Goal: Task Accomplishment & Management: Use online tool/utility

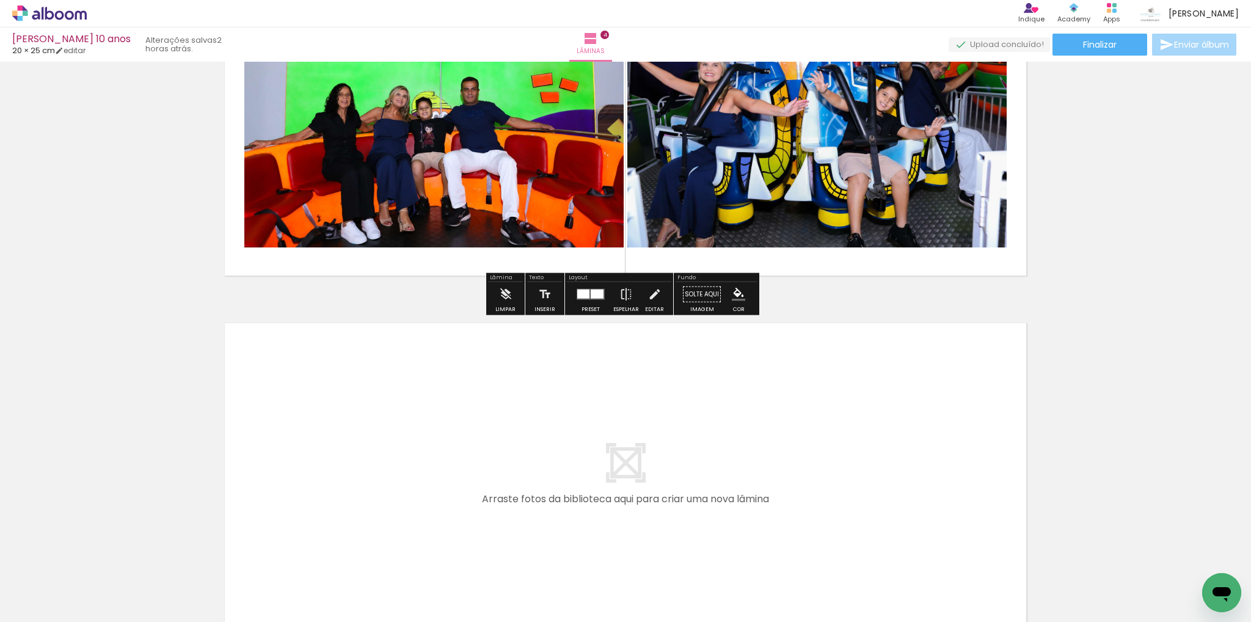
scroll to position [1275, 0]
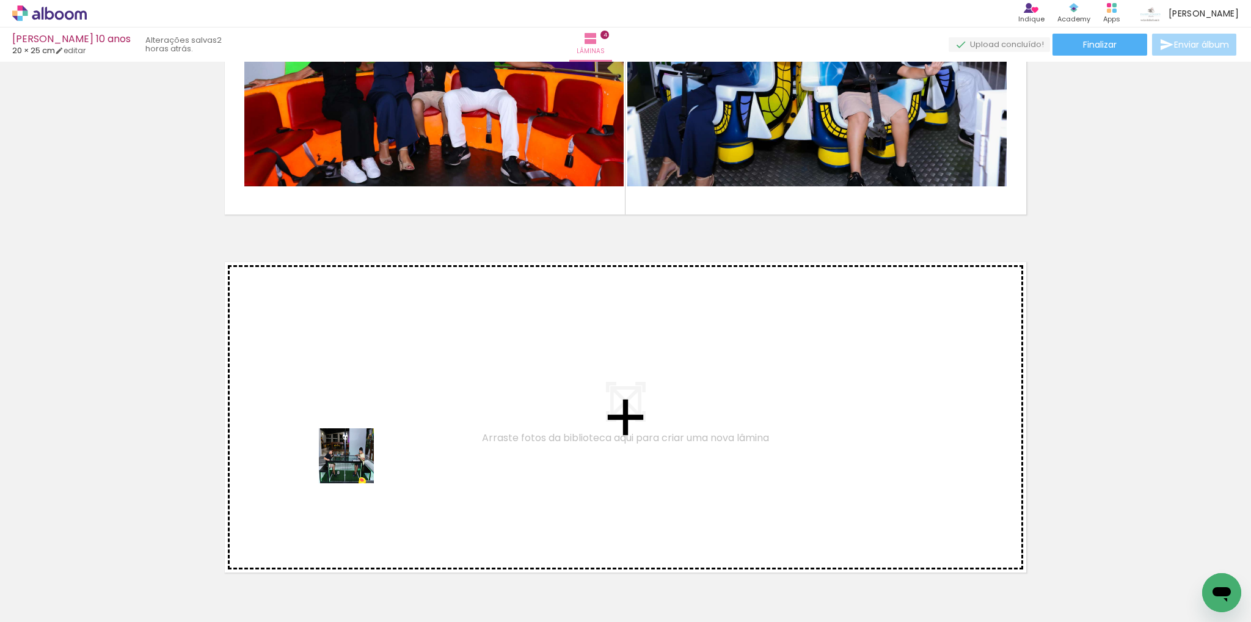
drag, startPoint x: 310, startPoint y: 583, endPoint x: 356, endPoint y: 451, distance: 139.7
click at [356, 451] on quentale-workspace at bounding box center [625, 311] width 1251 height 622
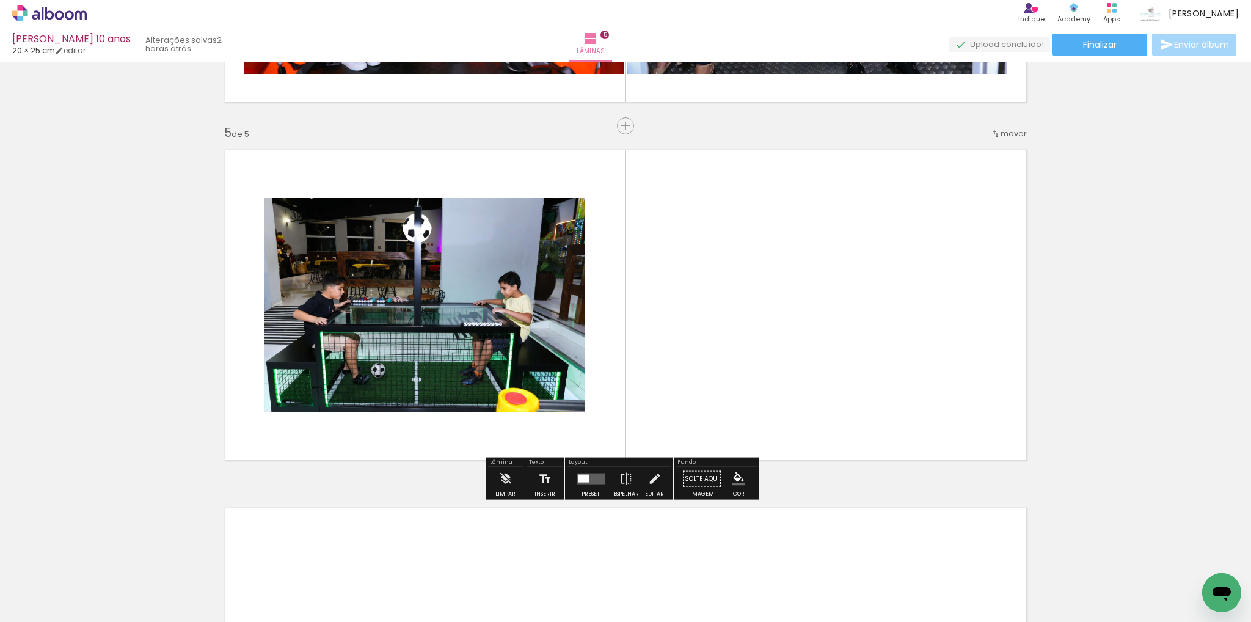
scroll to position [1389, 0]
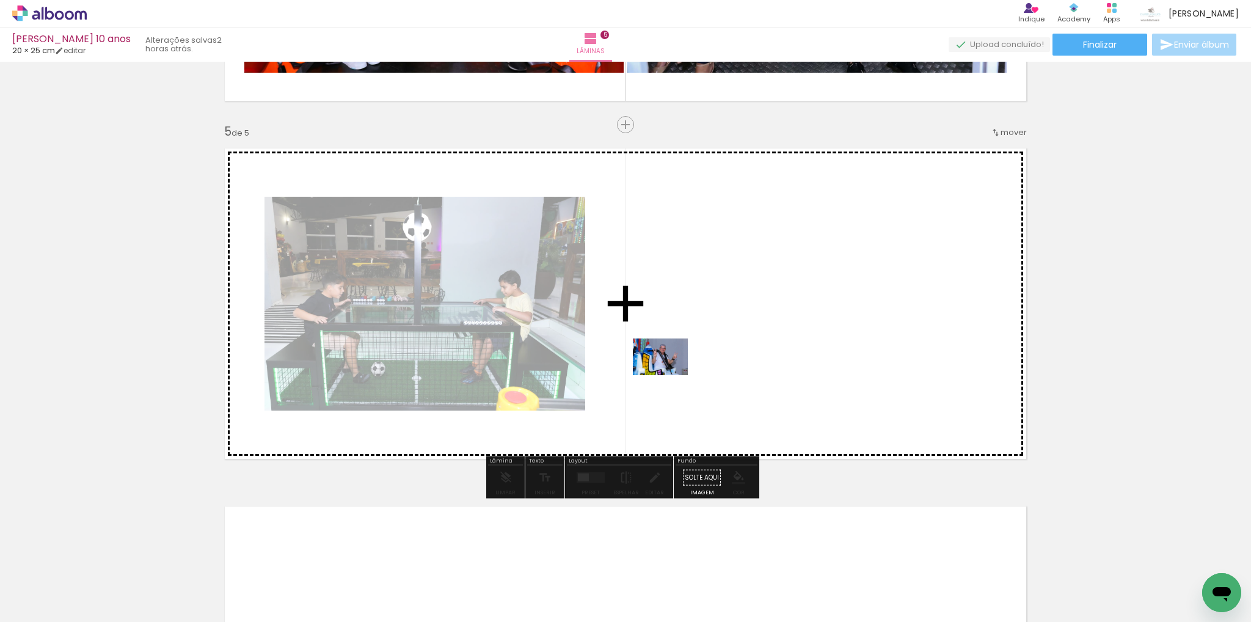
drag, startPoint x: 386, startPoint y: 582, endPoint x: 670, endPoint y: 360, distance: 360.4
click at [670, 360] on quentale-workspace at bounding box center [625, 311] width 1251 height 622
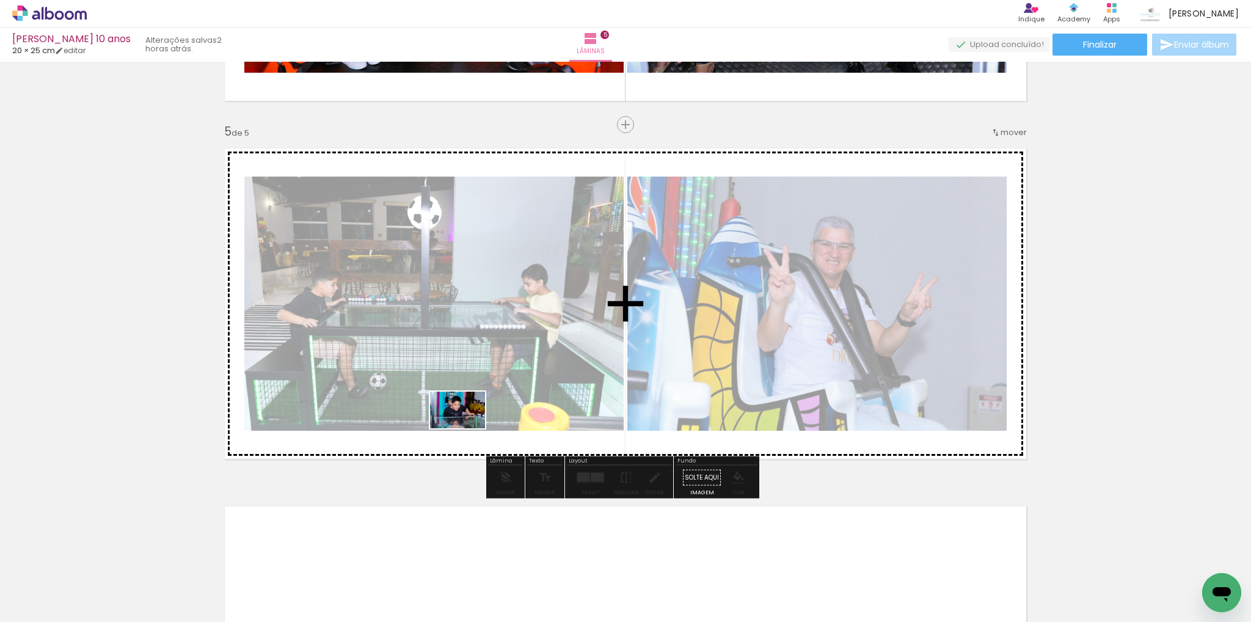
drag, startPoint x: 447, startPoint y: 583, endPoint x: 467, endPoint y: 428, distance: 156.4
click at [467, 428] on quentale-workspace at bounding box center [625, 311] width 1251 height 622
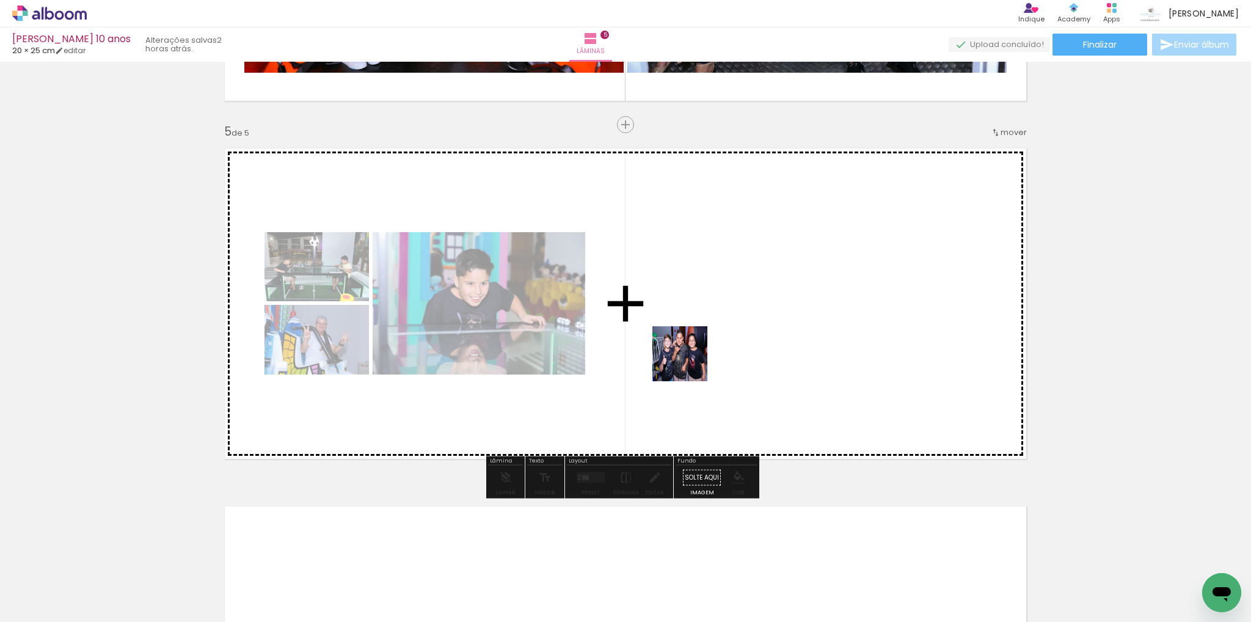
drag, startPoint x: 660, startPoint y: 586, endPoint x: 689, endPoint y: 362, distance: 225.4
click at [689, 362] on quentale-workspace at bounding box center [625, 311] width 1251 height 622
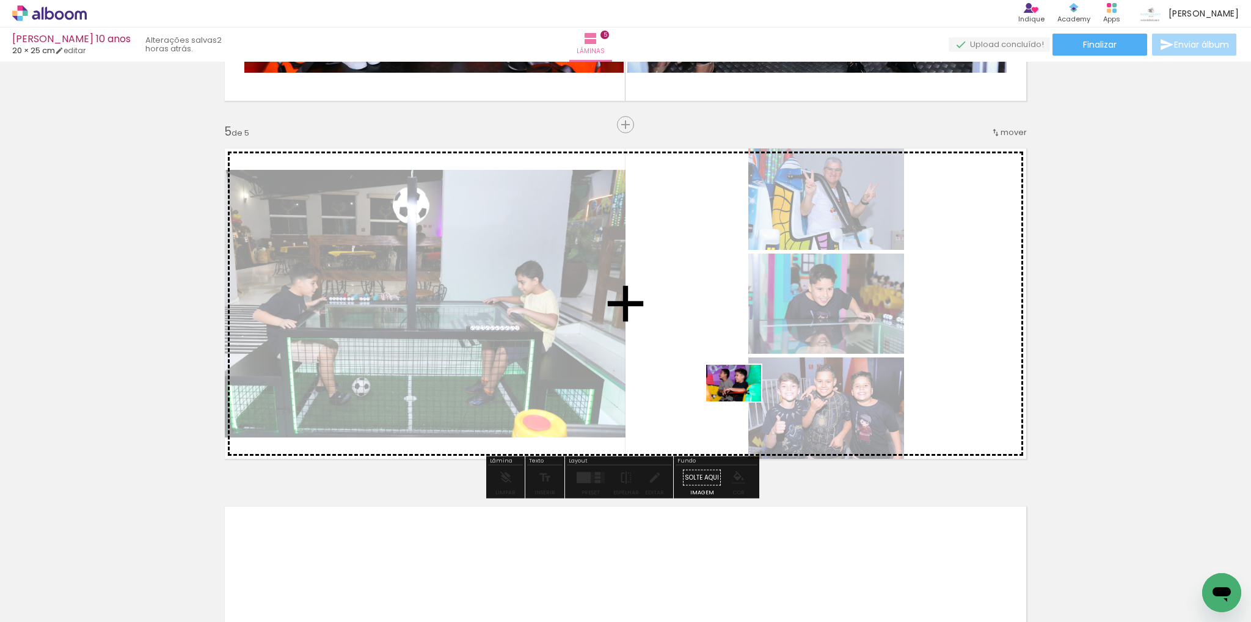
drag, startPoint x: 709, startPoint y: 582, endPoint x: 740, endPoint y: 393, distance: 191.3
click at [740, 393] on quentale-workspace at bounding box center [625, 311] width 1251 height 622
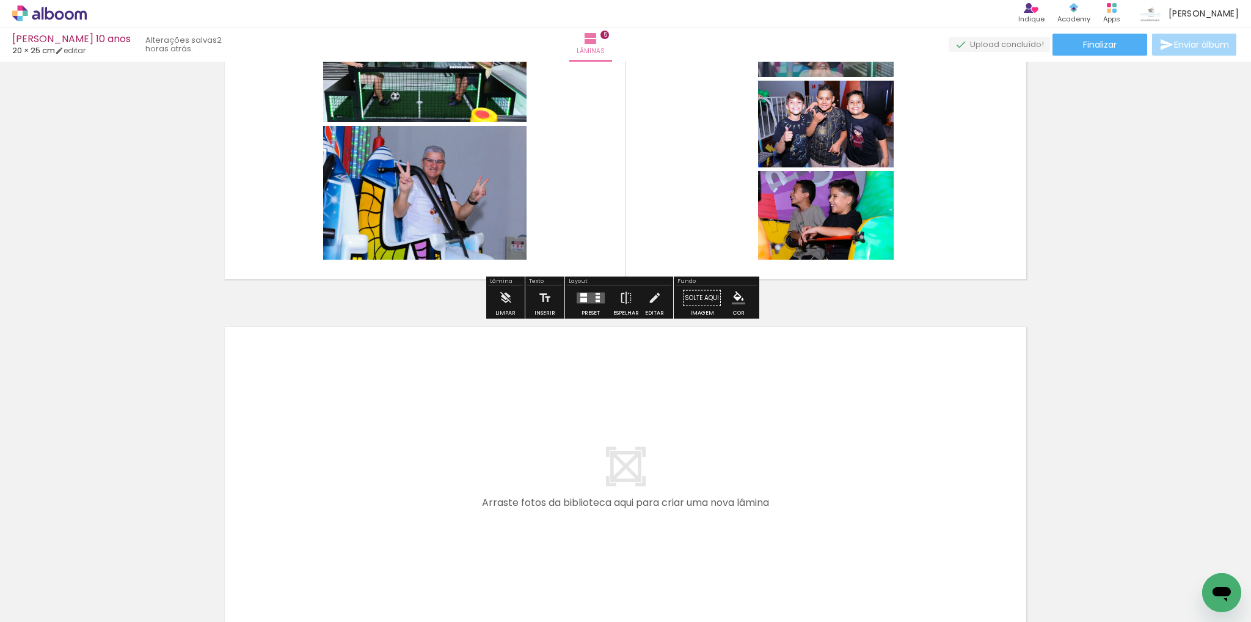
scroll to position [1572, 0]
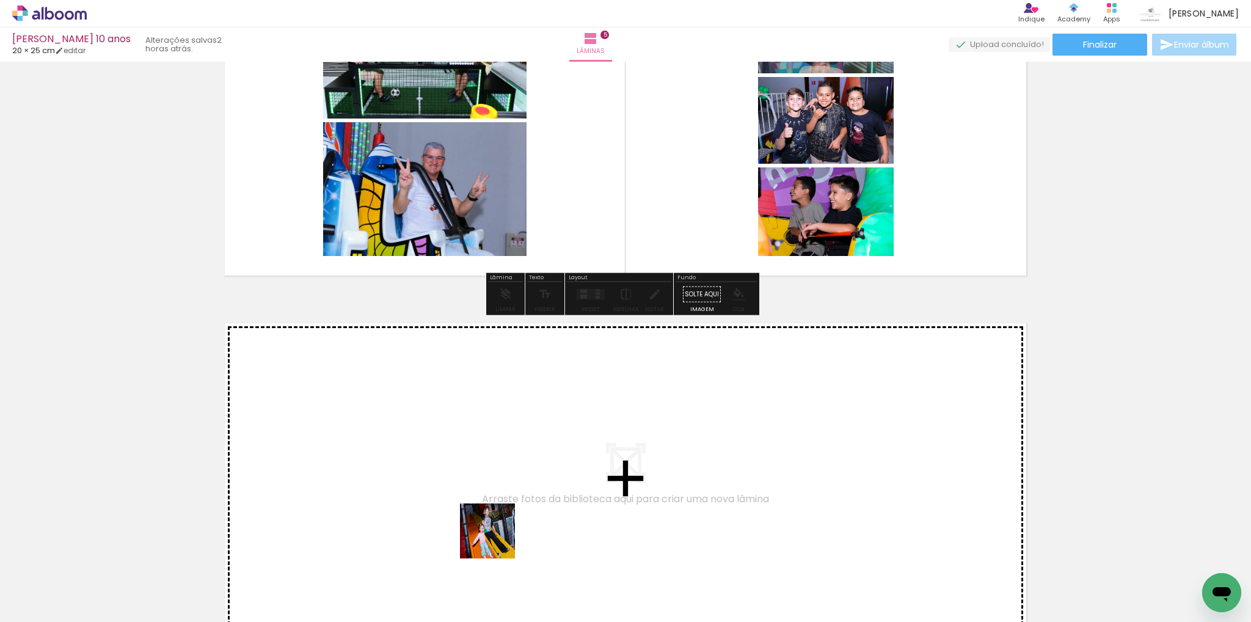
drag, startPoint x: 519, startPoint y: 581, endPoint x: 460, endPoint y: 463, distance: 131.7
click at [460, 463] on quentale-workspace at bounding box center [625, 311] width 1251 height 622
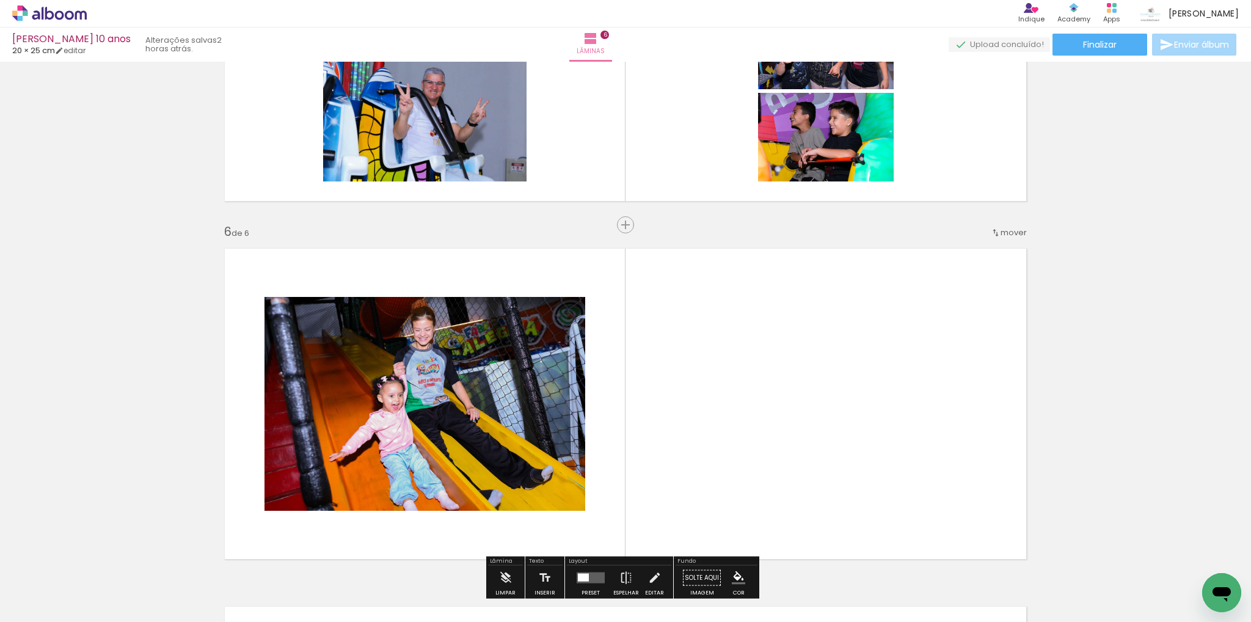
scroll to position [1747, 0]
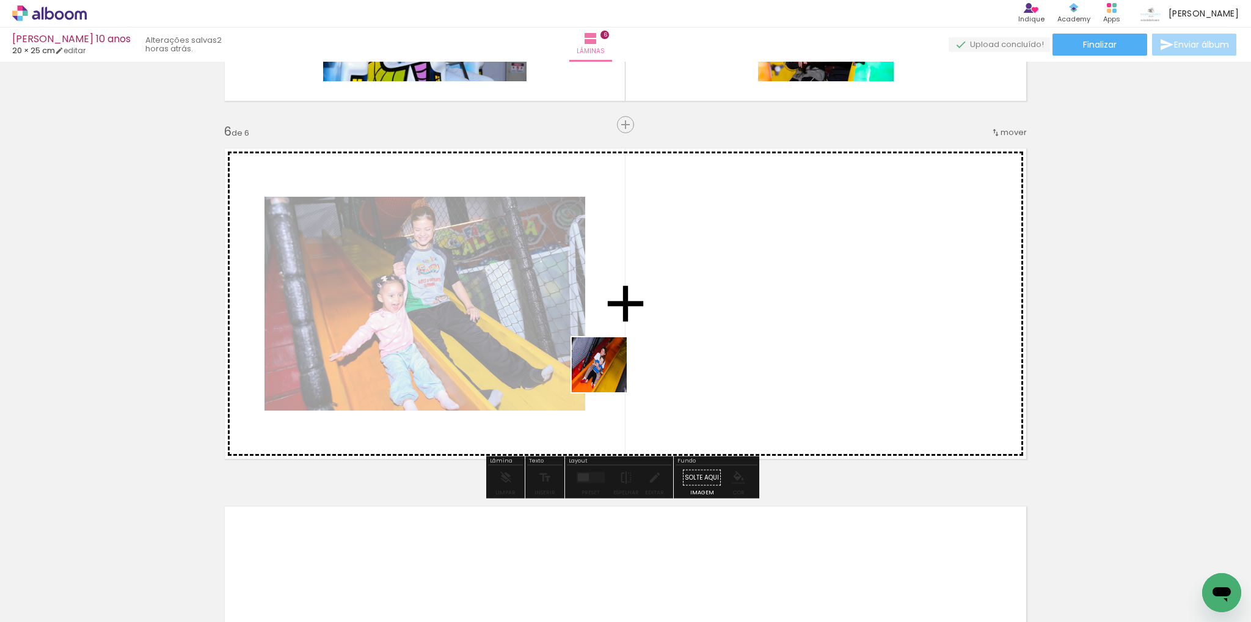
drag, startPoint x: 591, startPoint y: 572, endPoint x: 600, endPoint y: 306, distance: 266.5
click at [600, 306] on quentale-workspace at bounding box center [625, 311] width 1251 height 622
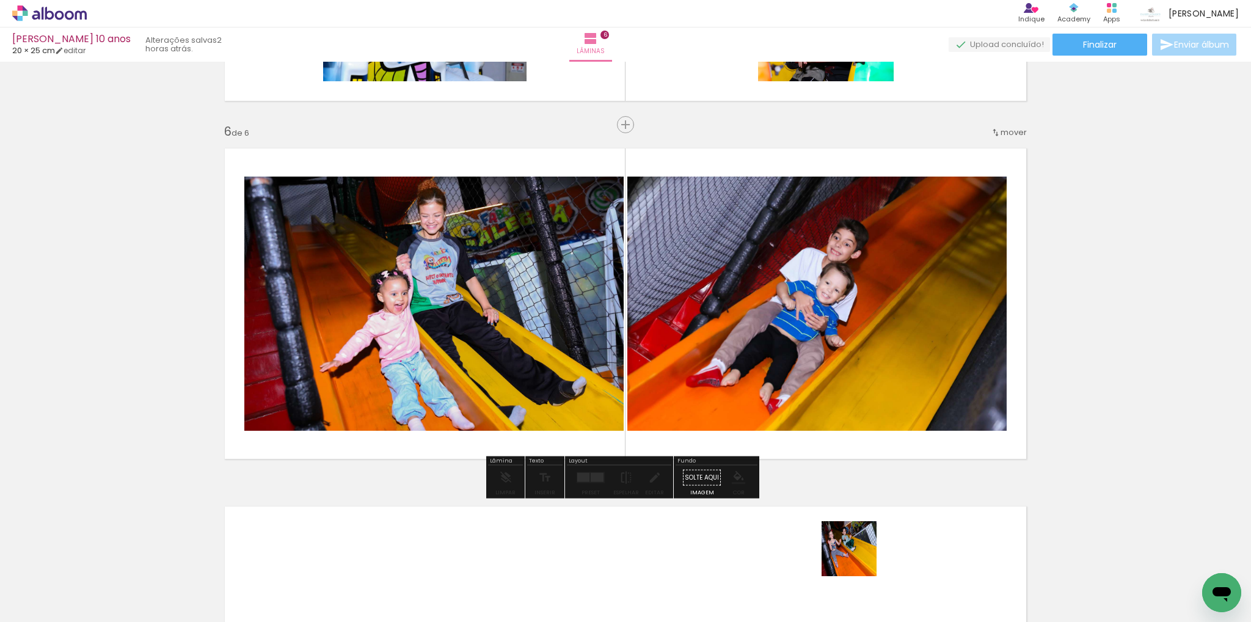
drag, startPoint x: 867, startPoint y: 587, endPoint x: 907, endPoint y: 425, distance: 167.1
click at [801, 387] on quentale-workspace at bounding box center [625, 311] width 1251 height 622
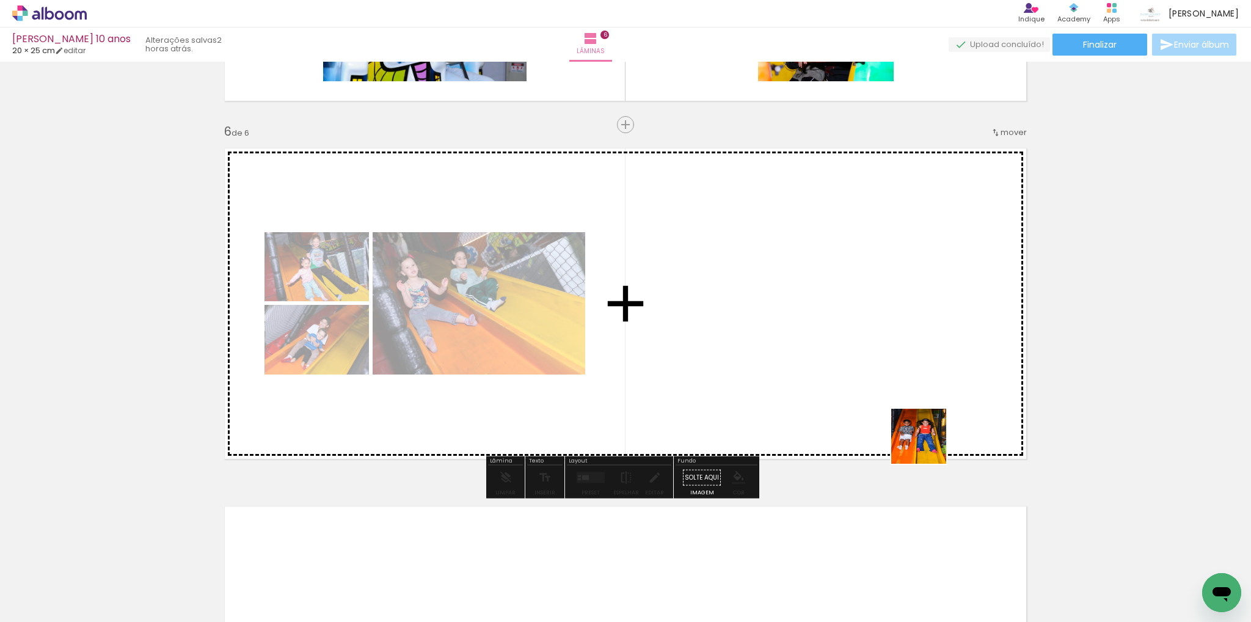
drag, startPoint x: 995, startPoint y: 569, endPoint x: 993, endPoint y: 452, distance: 116.7
click at [844, 305] on quentale-workspace at bounding box center [625, 311] width 1251 height 622
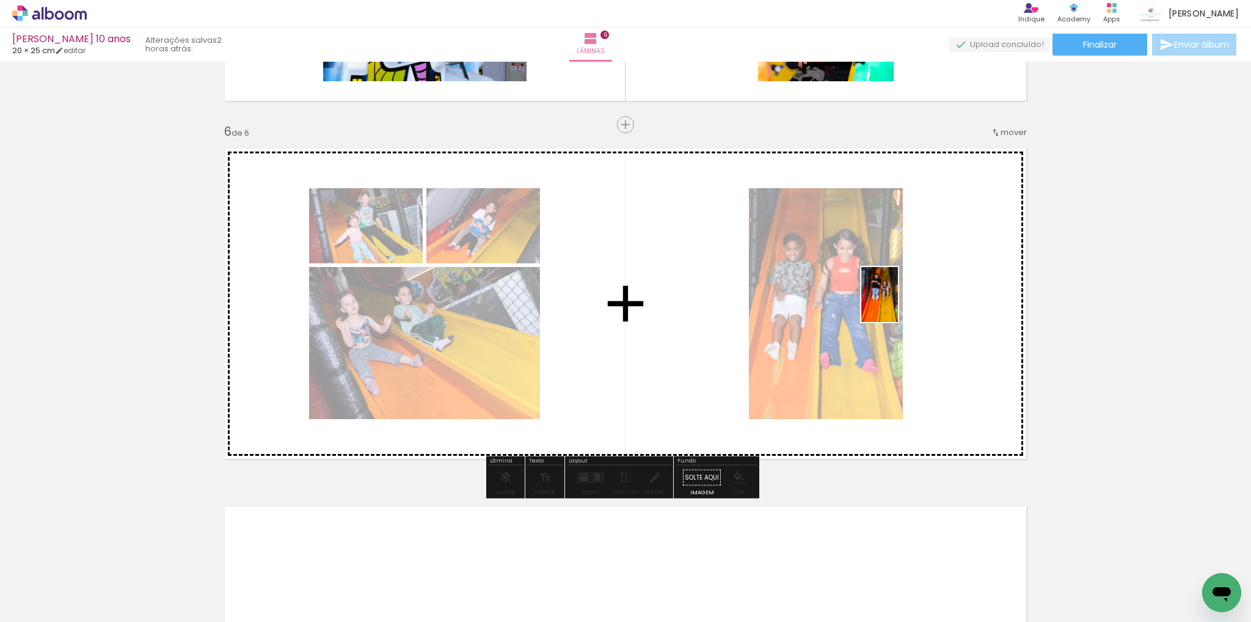
drag, startPoint x: 1118, startPoint y: 556, endPoint x: 898, endPoint y: 304, distance: 335.1
click at [898, 304] on quentale-workspace at bounding box center [625, 311] width 1251 height 622
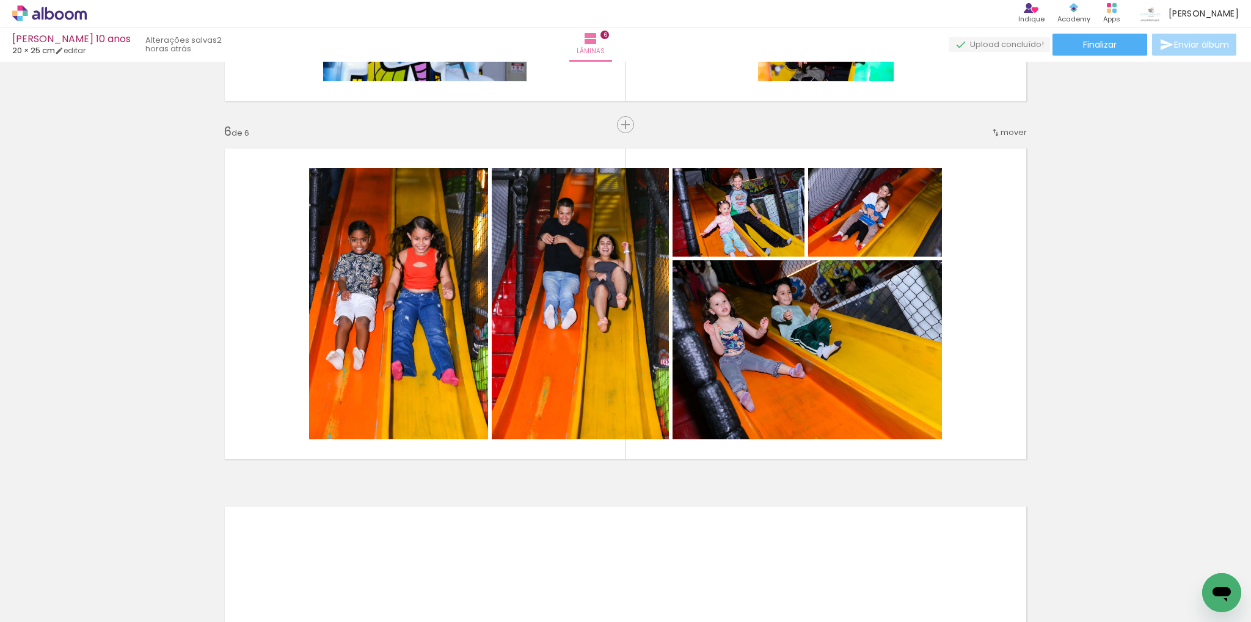
scroll to position [0, 1241]
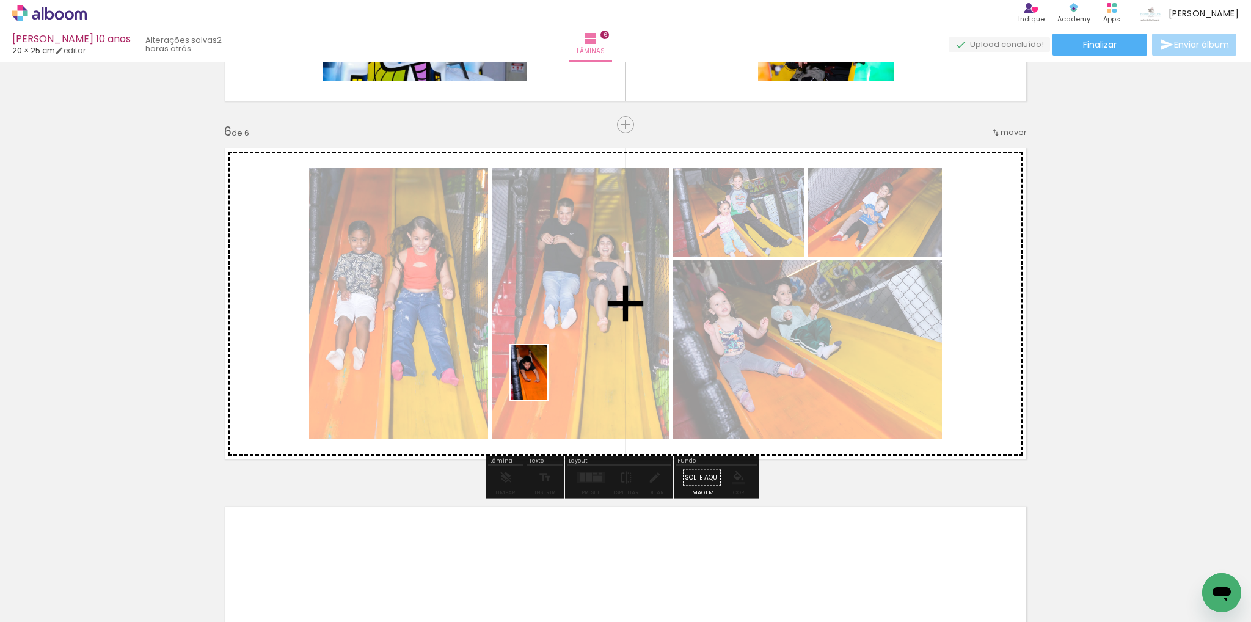
drag, startPoint x: 614, startPoint y: 579, endPoint x: 540, endPoint y: 357, distance: 233.7
click at [540, 357] on quentale-workspace at bounding box center [625, 311] width 1251 height 622
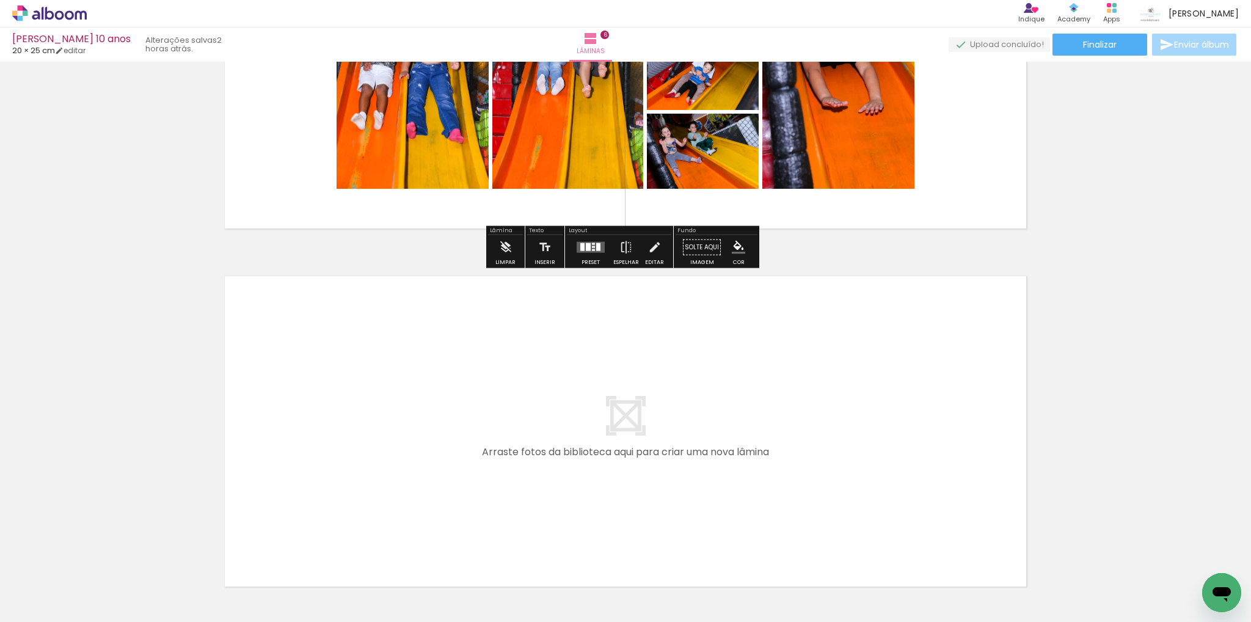
scroll to position [1991, 0]
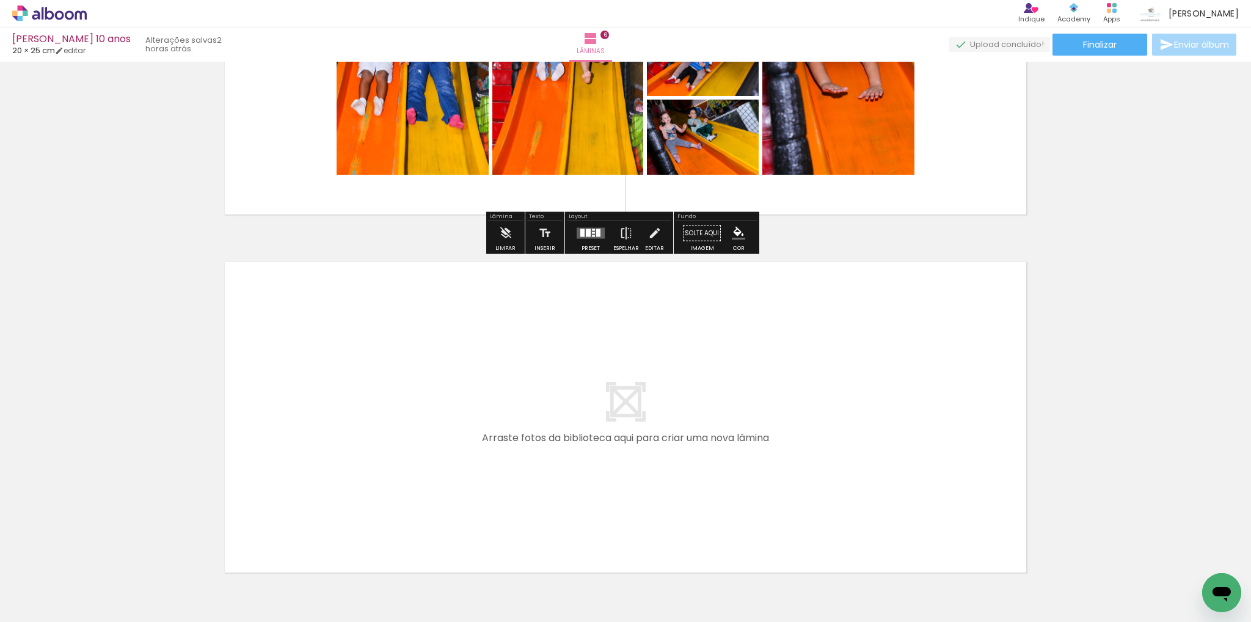
drag, startPoint x: 630, startPoint y: 580, endPoint x: 543, endPoint y: 416, distance: 185.6
click at [543, 416] on quentale-workspace at bounding box center [625, 311] width 1251 height 622
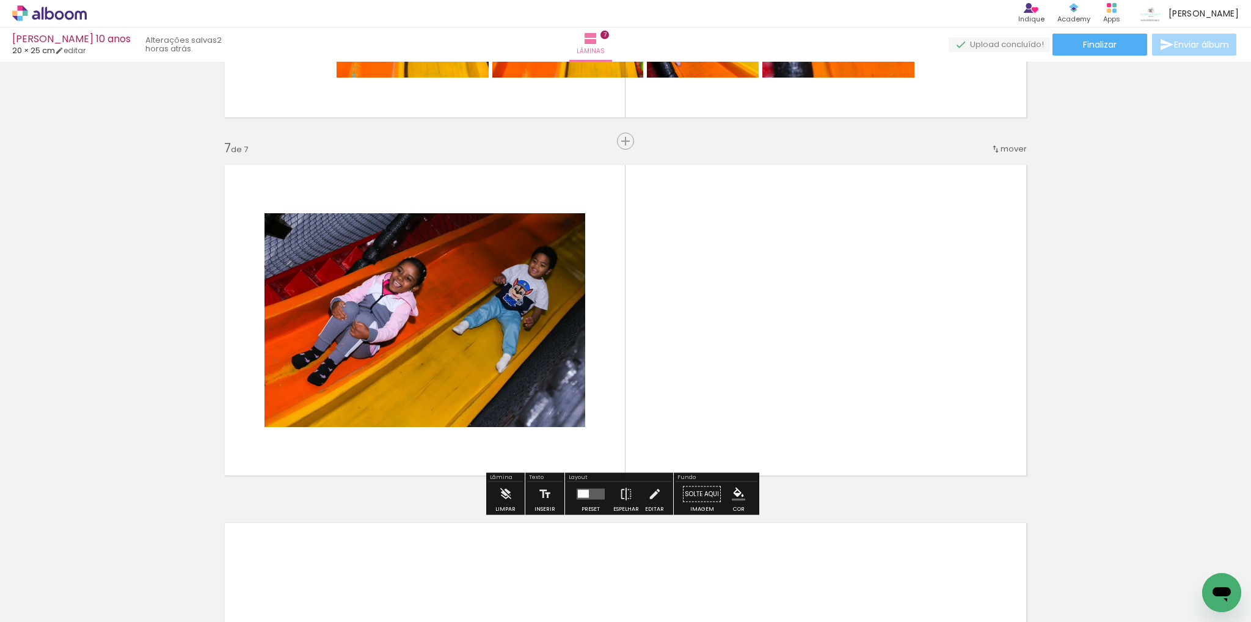
scroll to position [2105, 0]
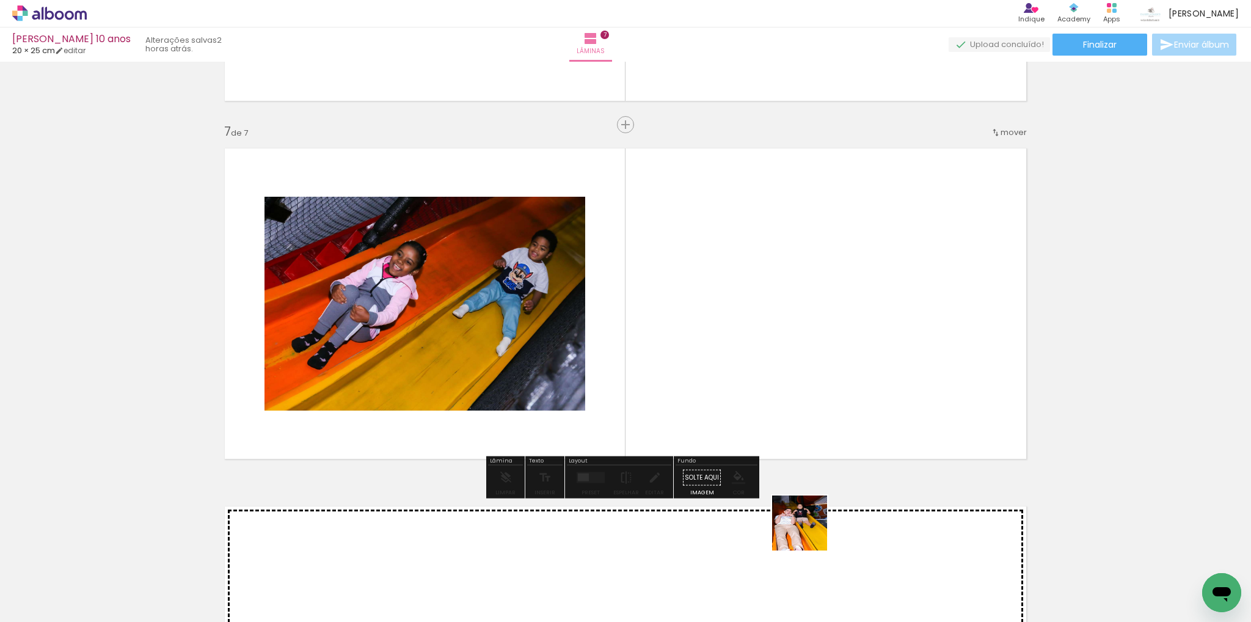
drag, startPoint x: 823, startPoint y: 580, endPoint x: 886, endPoint y: 426, distance: 166.1
click at [655, 290] on quentale-workspace at bounding box center [625, 311] width 1251 height 622
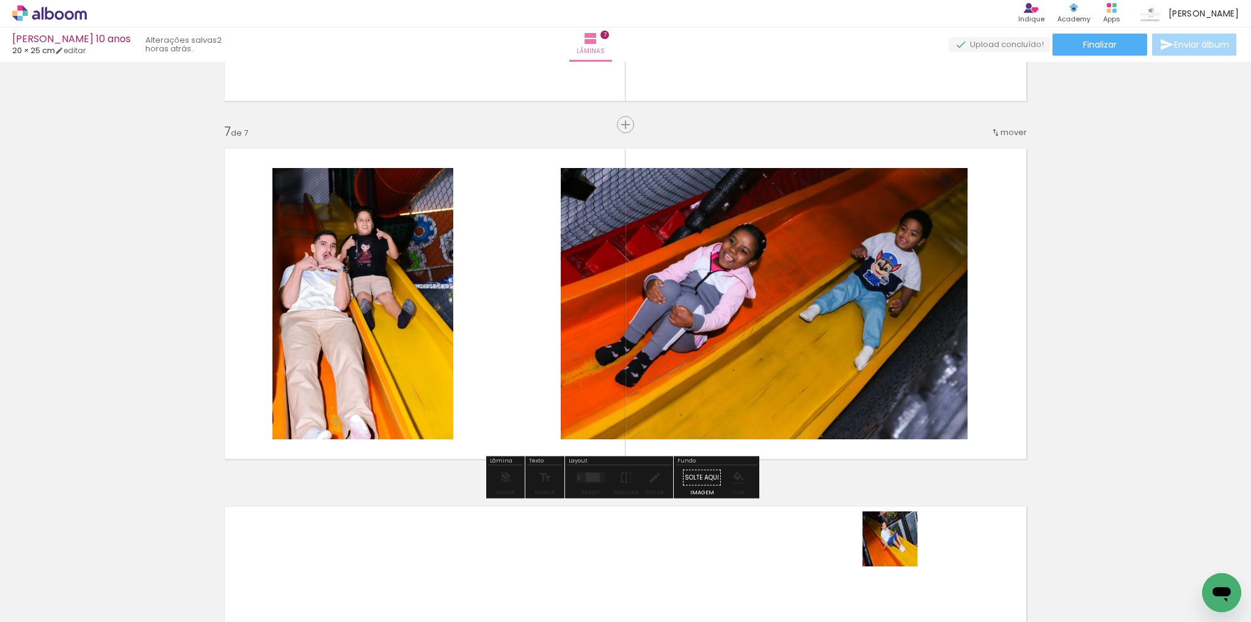
drag, startPoint x: 907, startPoint y: 572, endPoint x: 930, endPoint y: 492, distance: 84.1
click at [809, 343] on quentale-workspace at bounding box center [625, 311] width 1251 height 622
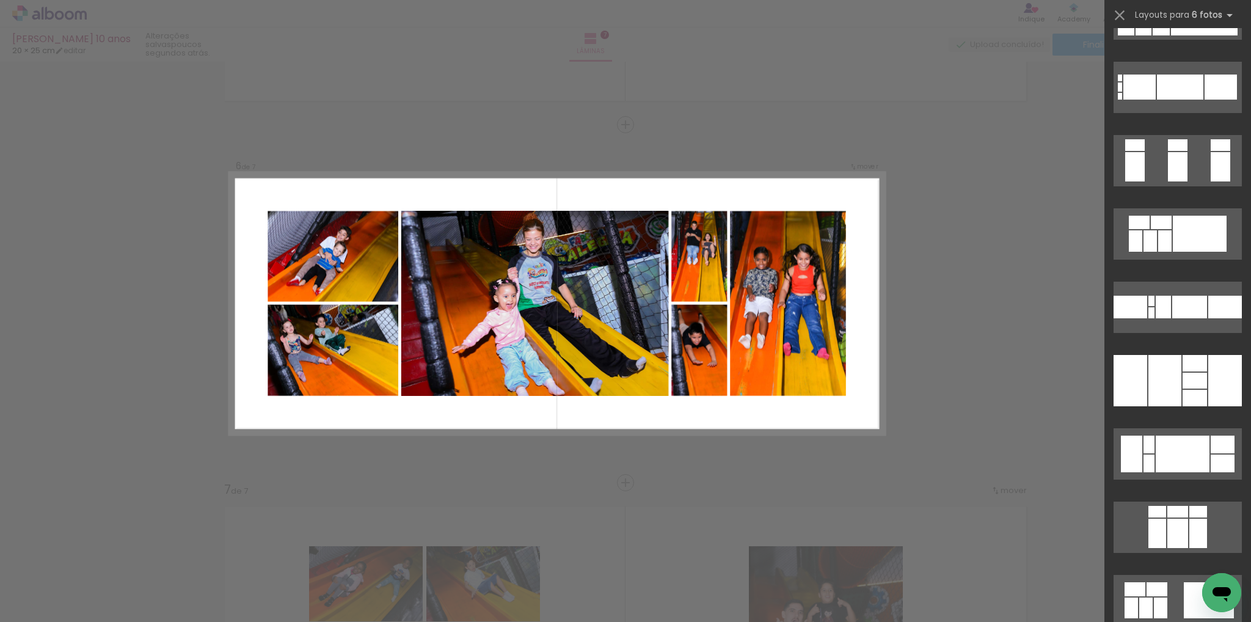
scroll to position [0, 883]
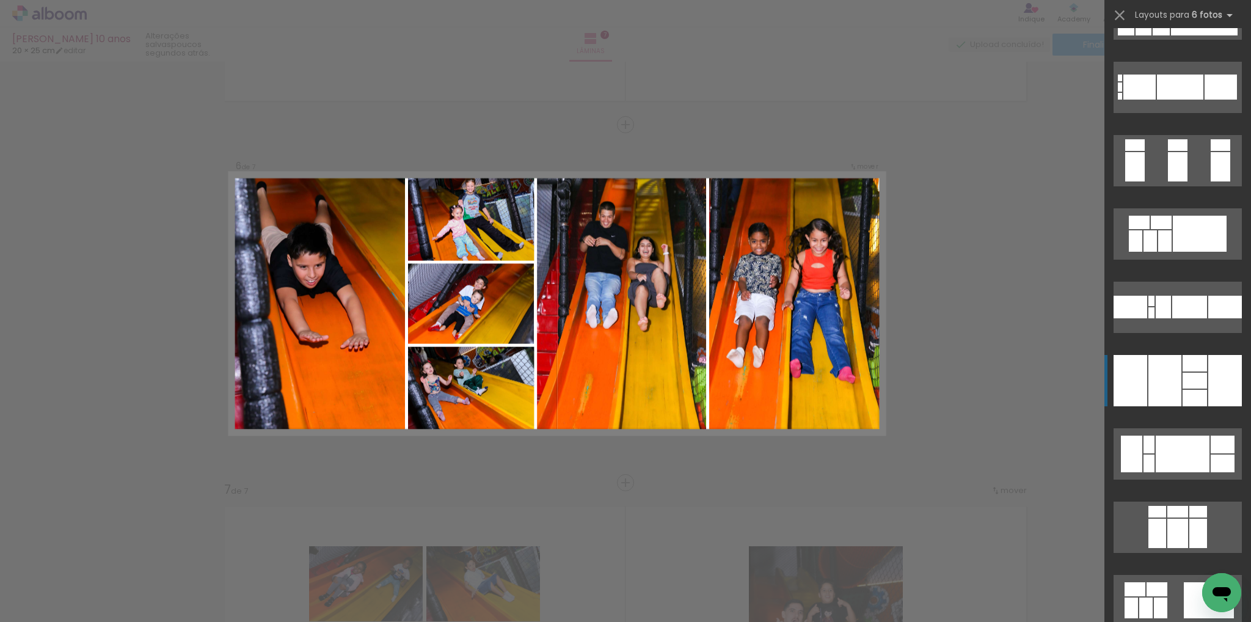
click at [1127, 318] on div at bounding box center [1131, 307] width 34 height 23
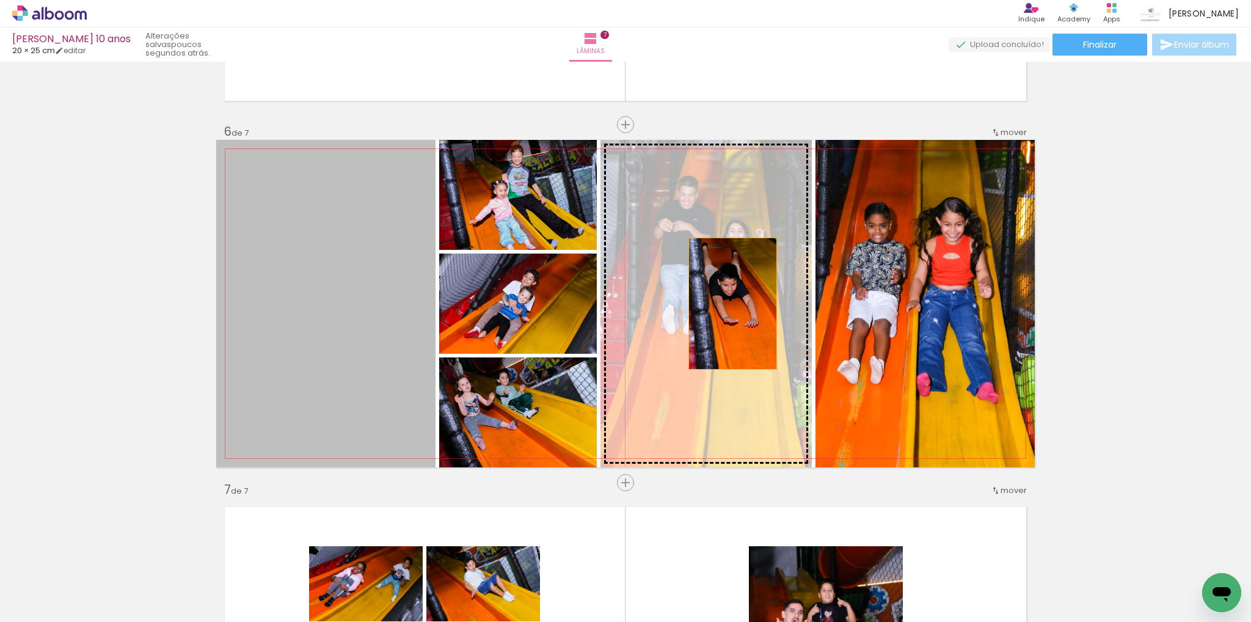
drag, startPoint x: 321, startPoint y: 302, endPoint x: 728, endPoint y: 304, distance: 406.8
click at [0, 0] on slot at bounding box center [0, 0] width 0 height 0
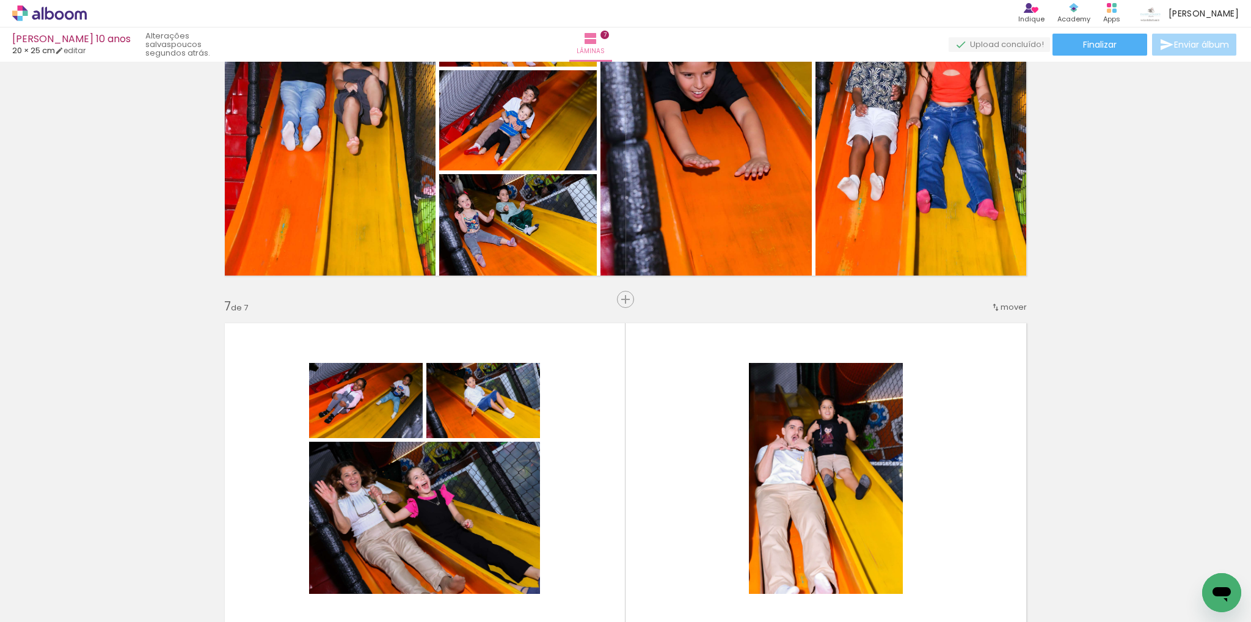
scroll to position [1991, 0]
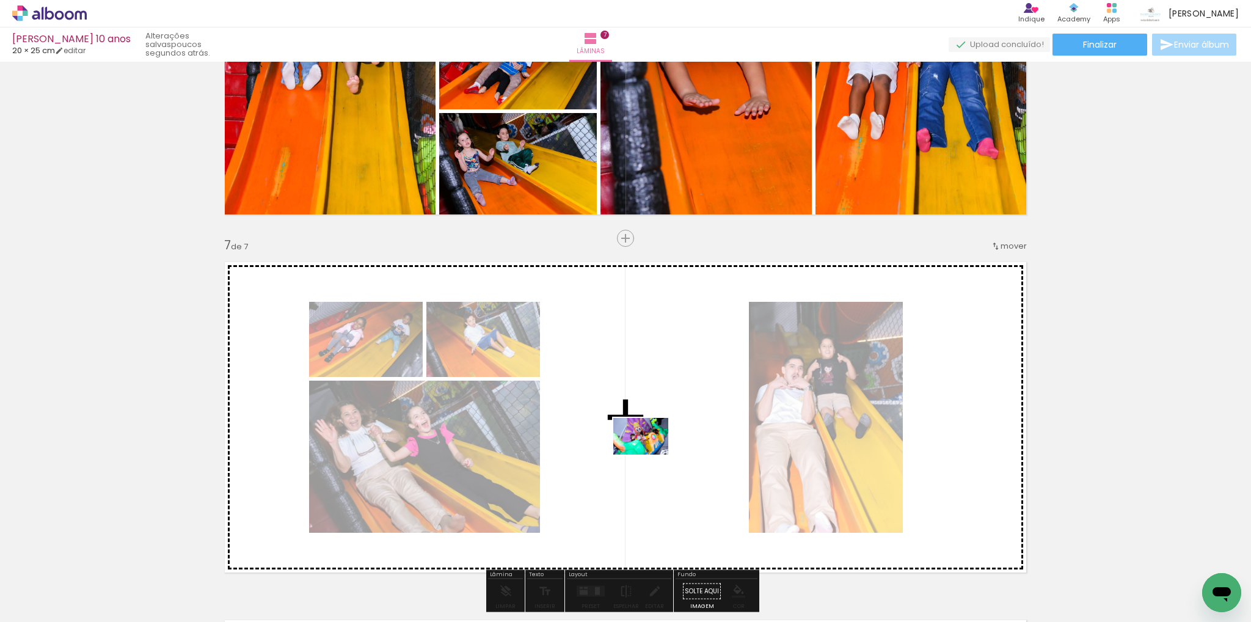
drag, startPoint x: 476, startPoint y: 590, endPoint x: 650, endPoint y: 441, distance: 228.7
click at [650, 441] on quentale-workspace at bounding box center [625, 311] width 1251 height 622
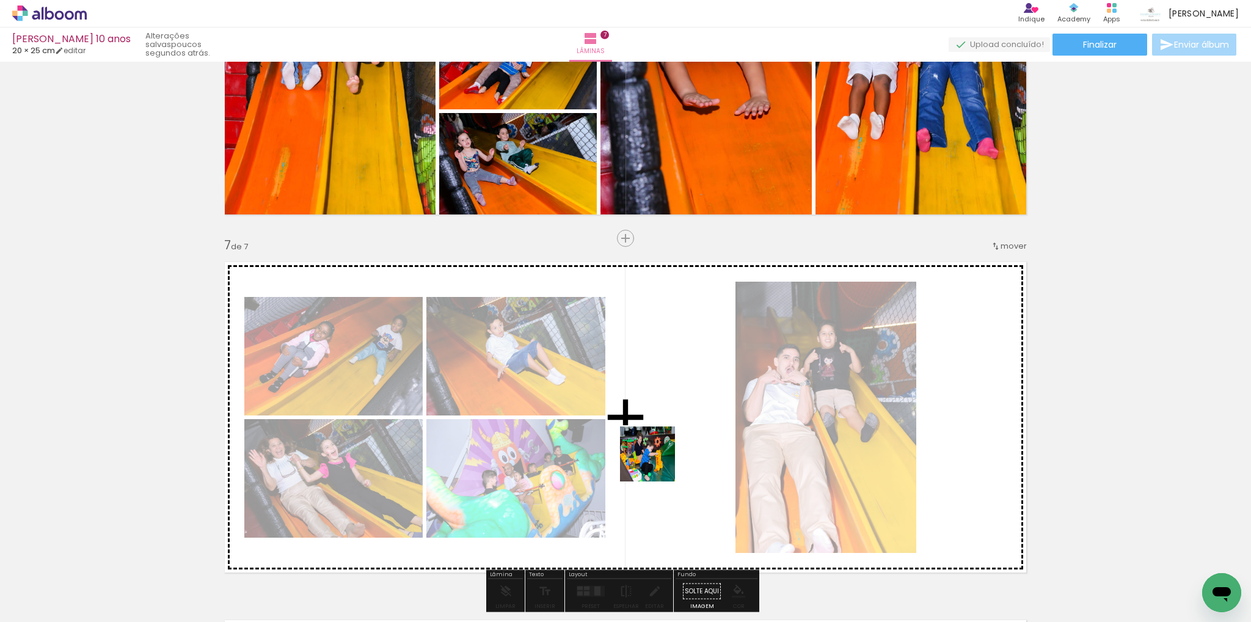
drag, startPoint x: 623, startPoint y: 582, endPoint x: 657, endPoint y: 458, distance: 128.6
click at [657, 458] on quentale-workspace at bounding box center [625, 311] width 1251 height 622
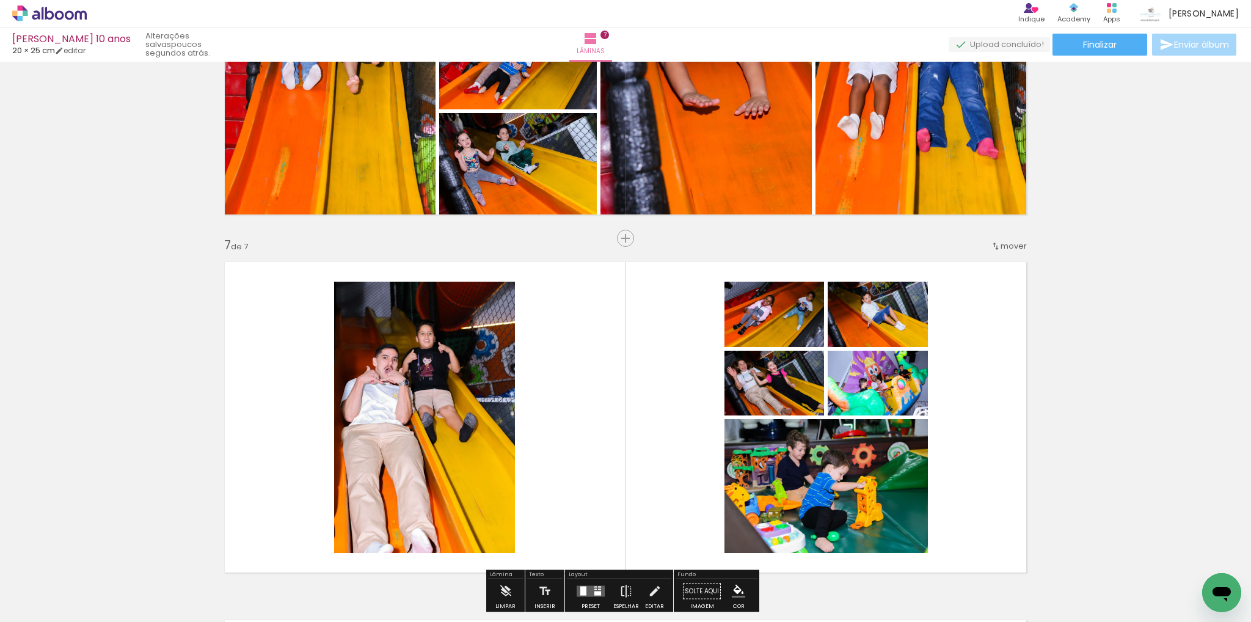
scroll to position [2175, 0]
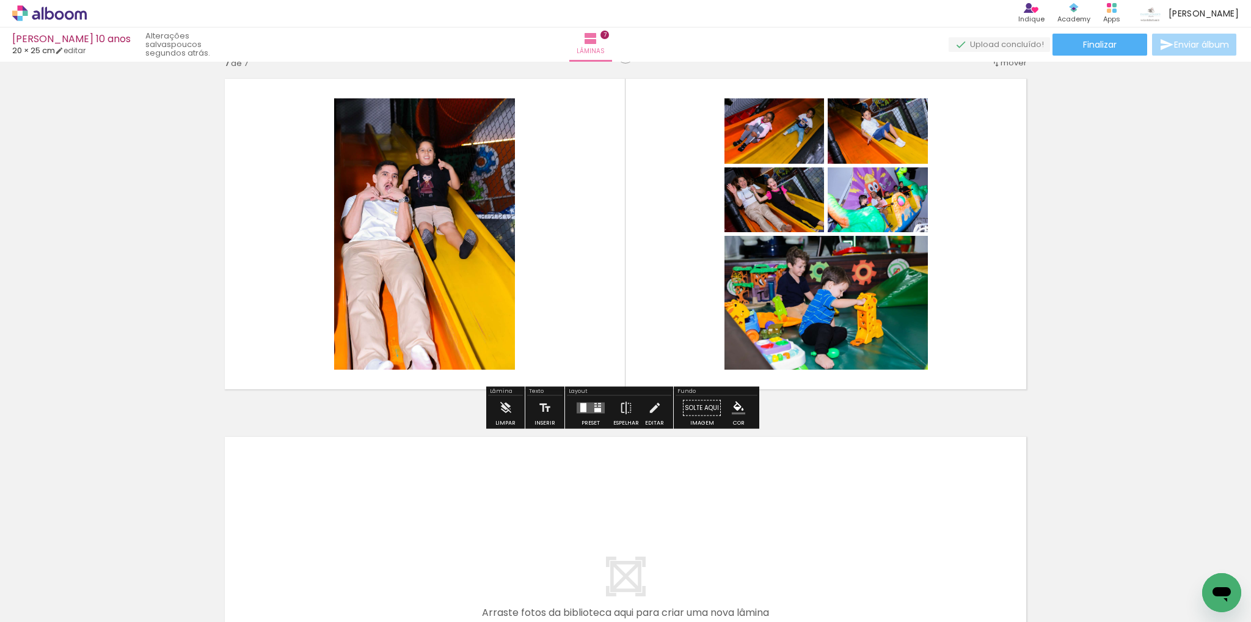
click at [583, 409] on quentale-layouter at bounding box center [591, 408] width 28 height 11
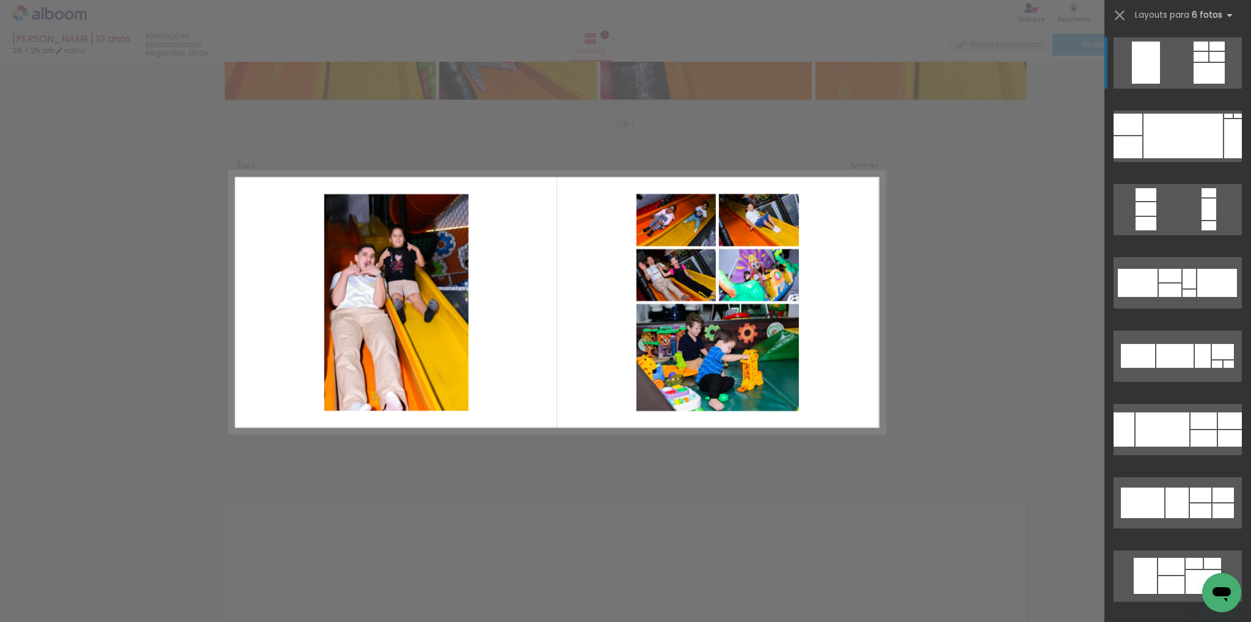
scroll to position [2105, 0]
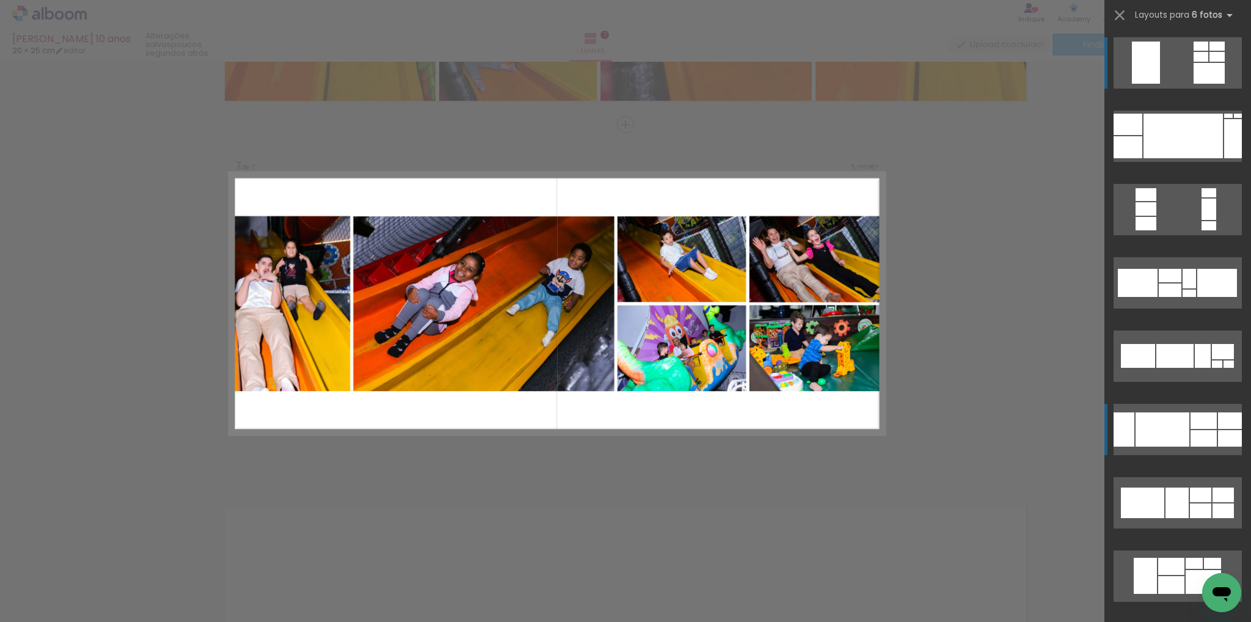
click at [1144, 158] on div at bounding box center [1183, 136] width 79 height 45
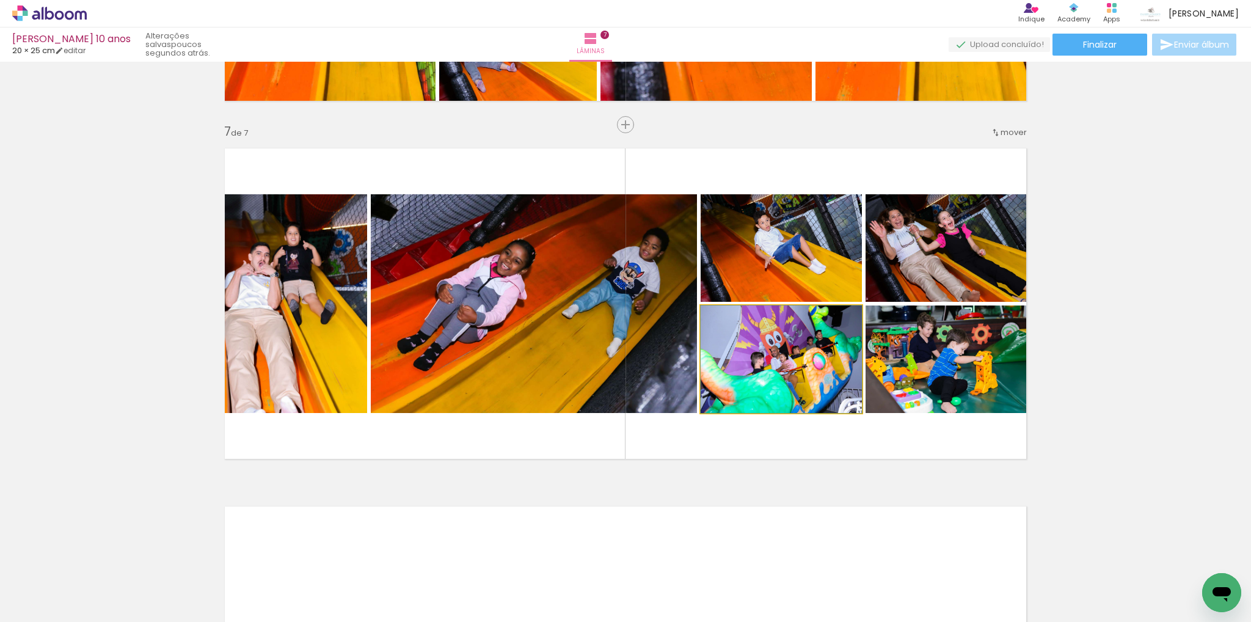
drag, startPoint x: 775, startPoint y: 392, endPoint x: 471, endPoint y: 335, distance: 308.8
click at [0, 0] on slot at bounding box center [0, 0] width 0 height 0
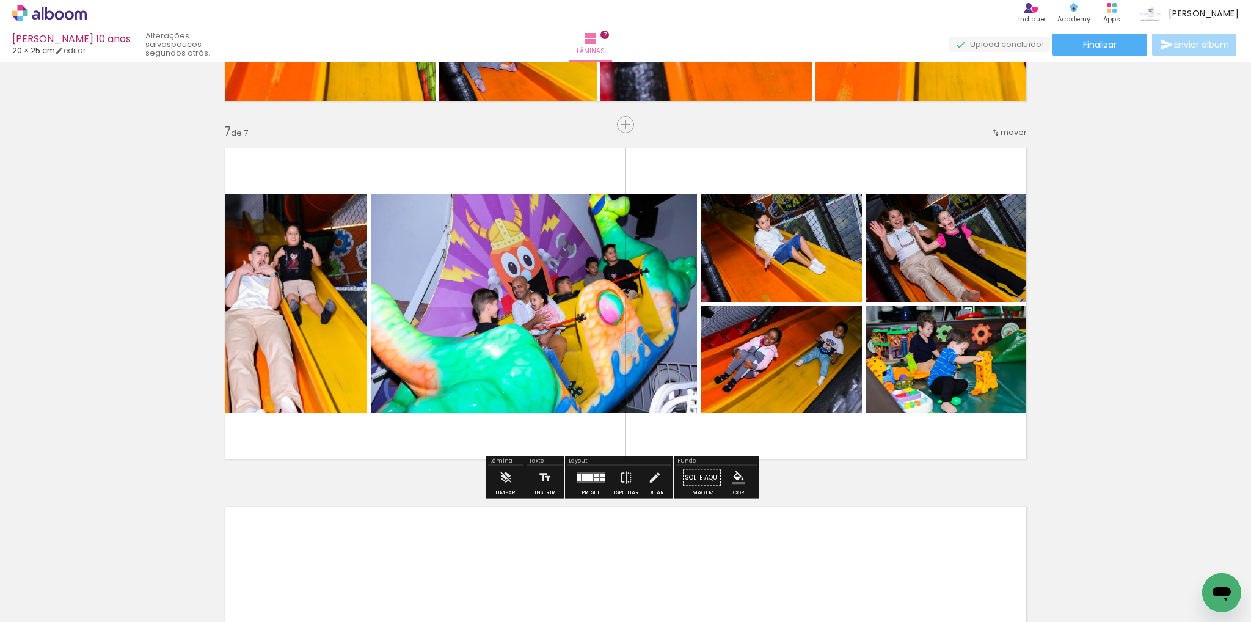
drag, startPoint x: 589, startPoint y: 481, endPoint x: 885, endPoint y: 498, distance: 296.8
click at [589, 484] on div at bounding box center [590, 477] width 33 height 24
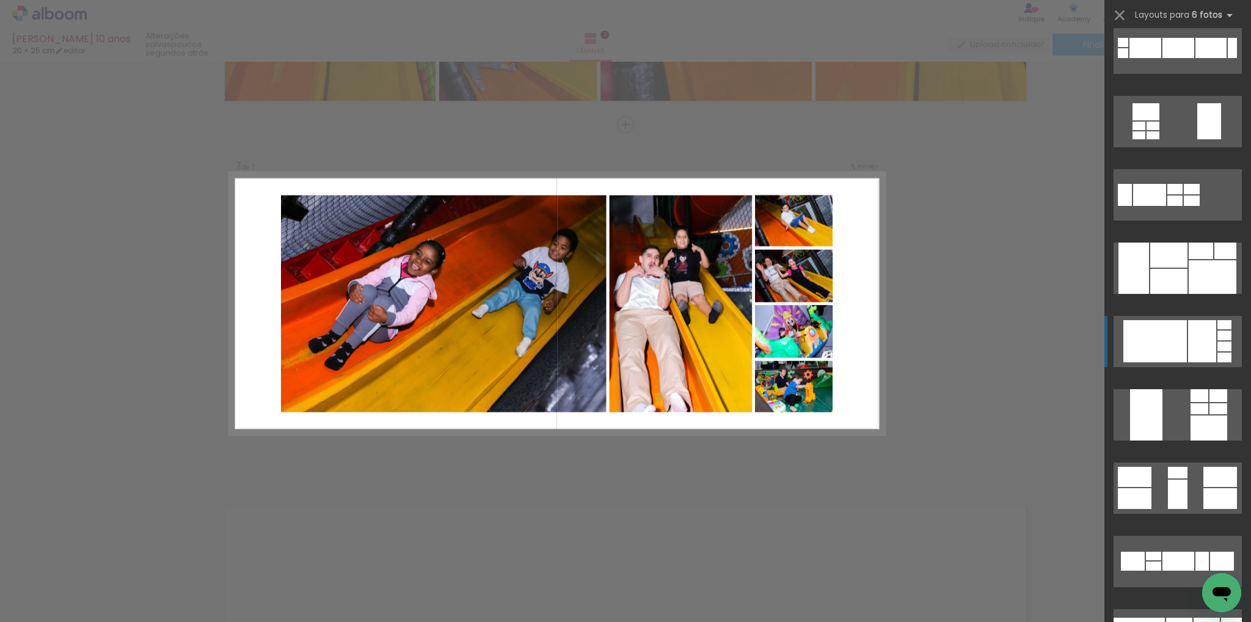
scroll to position [611, 0]
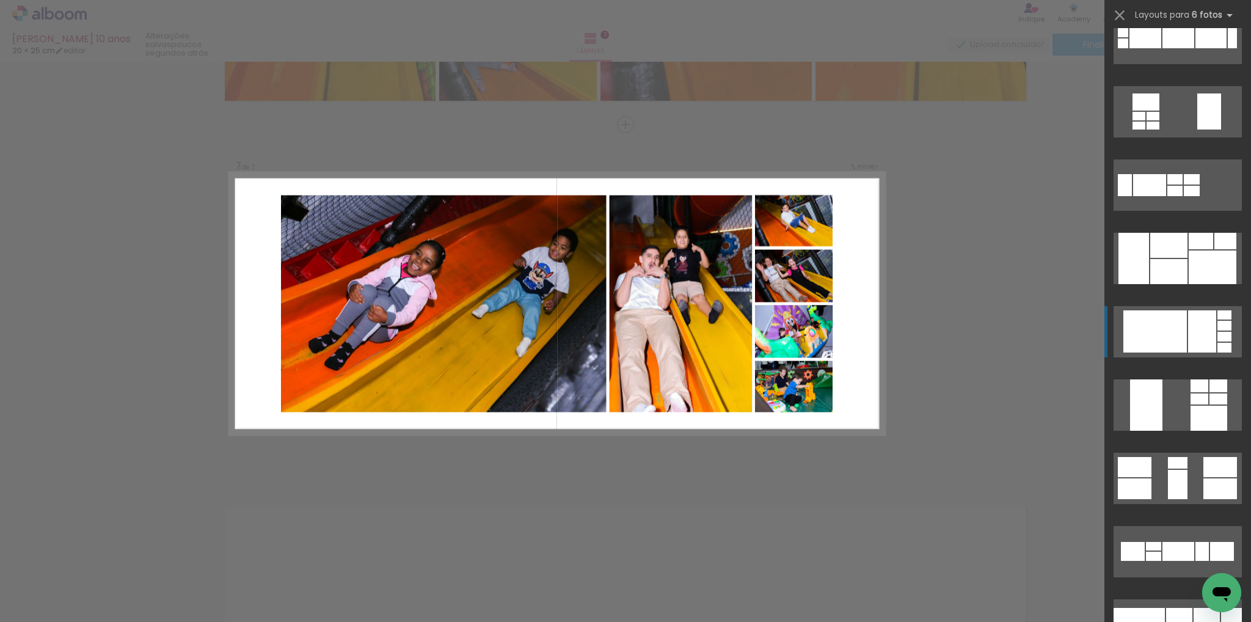
click at [1144, 334] on div at bounding box center [1155, 331] width 64 height 42
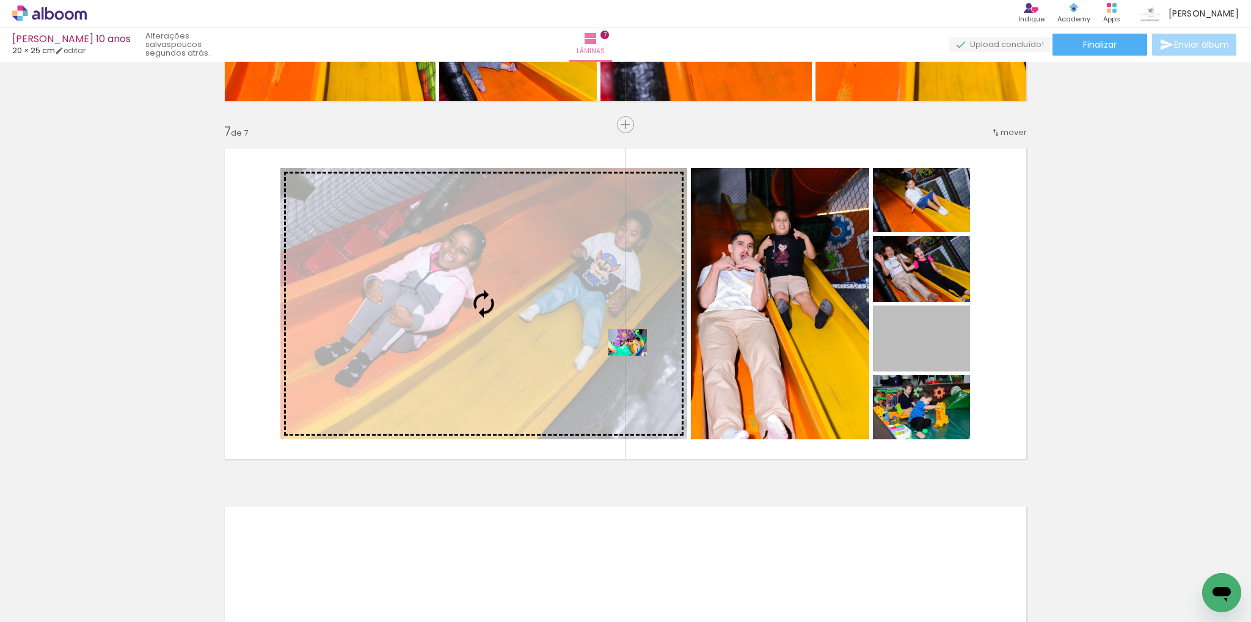
drag, startPoint x: 926, startPoint y: 352, endPoint x: 481, endPoint y: 321, distance: 446.5
click at [0, 0] on slot at bounding box center [0, 0] width 0 height 0
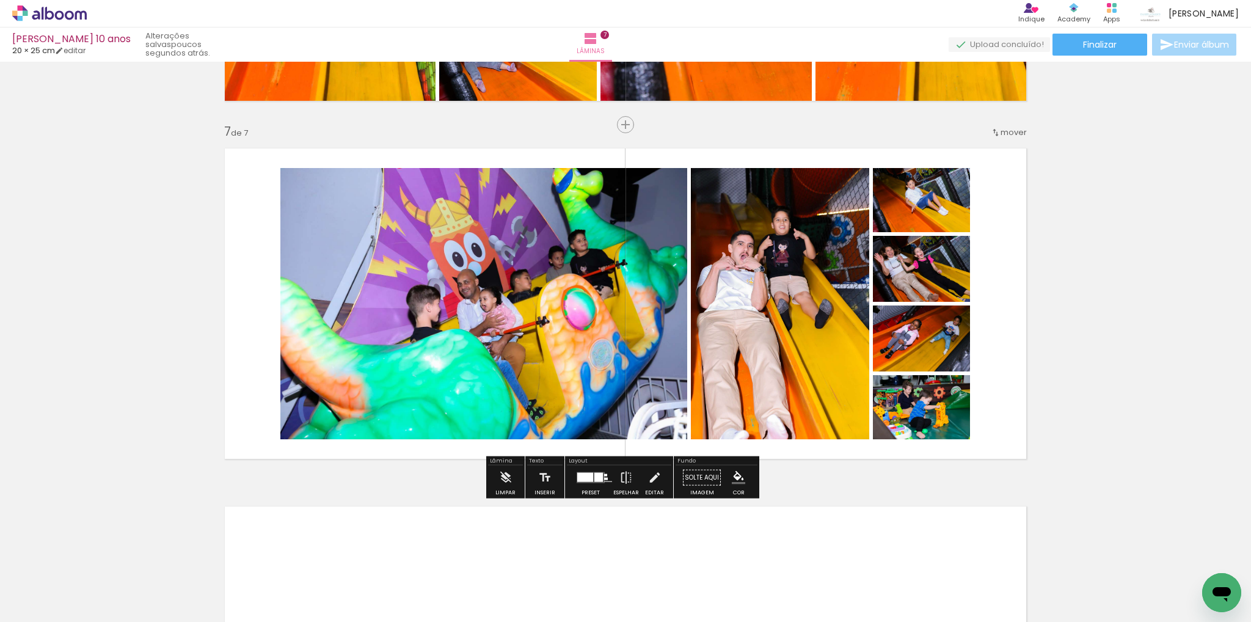
drag, startPoint x: 580, startPoint y: 476, endPoint x: 833, endPoint y: 501, distance: 254.1
click at [581, 476] on div at bounding box center [585, 477] width 16 height 9
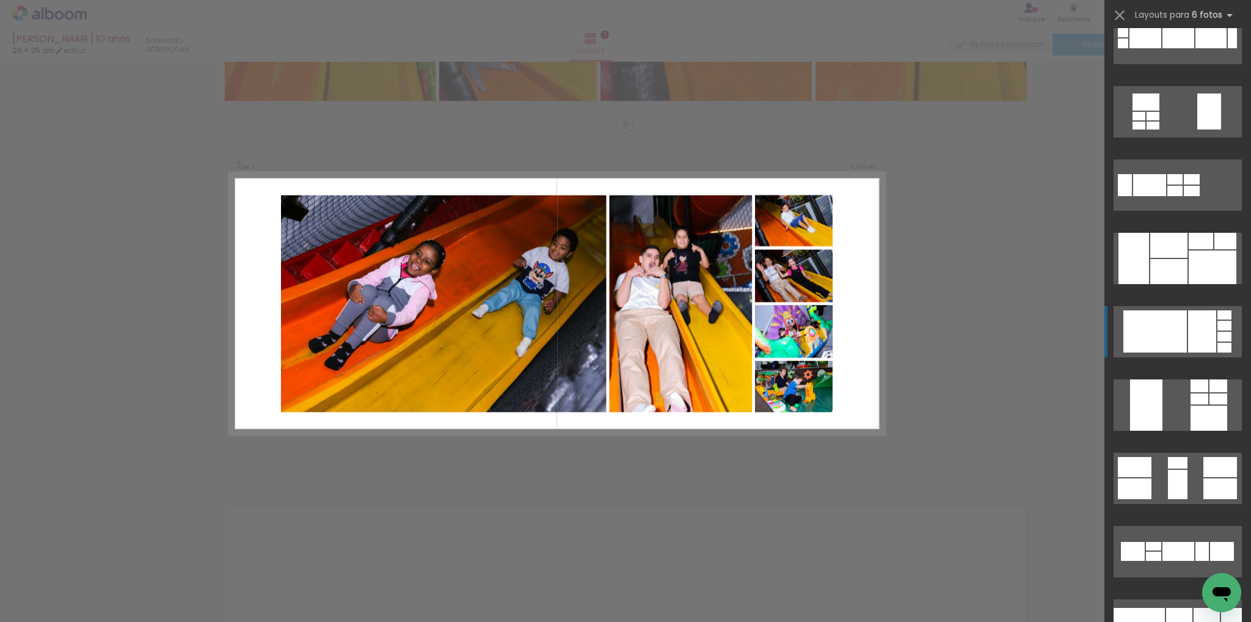
scroll to position [880, 0]
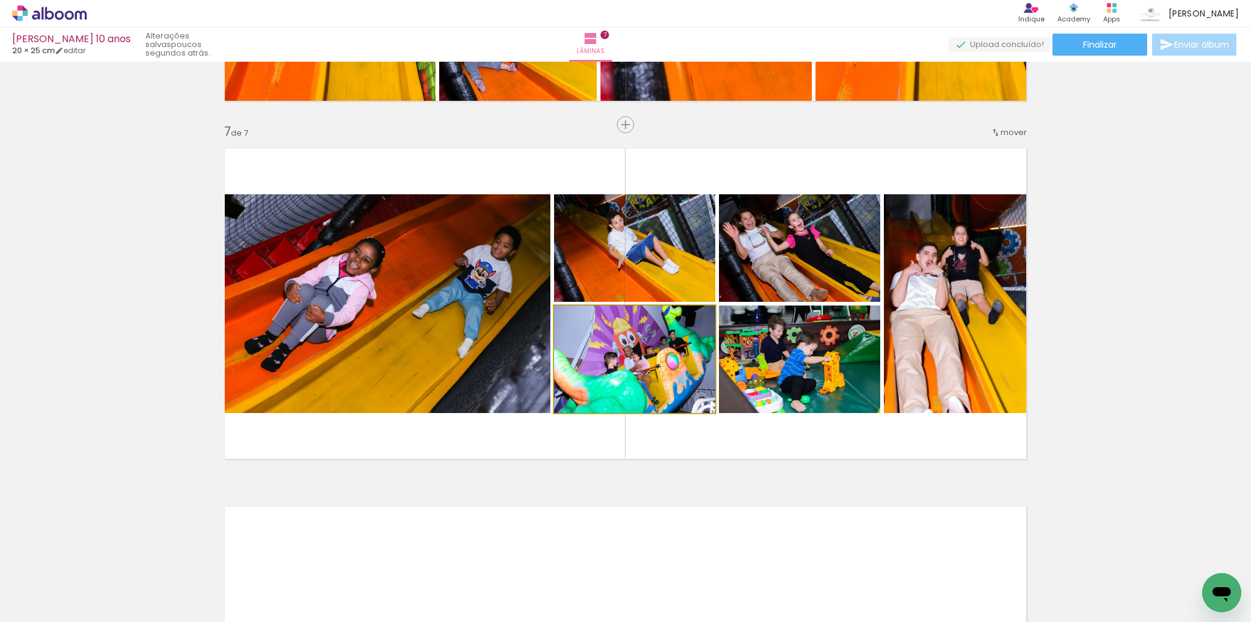
drag, startPoint x: 668, startPoint y: 361, endPoint x: 352, endPoint y: 350, distance: 315.4
click at [0, 0] on slot at bounding box center [0, 0] width 0 height 0
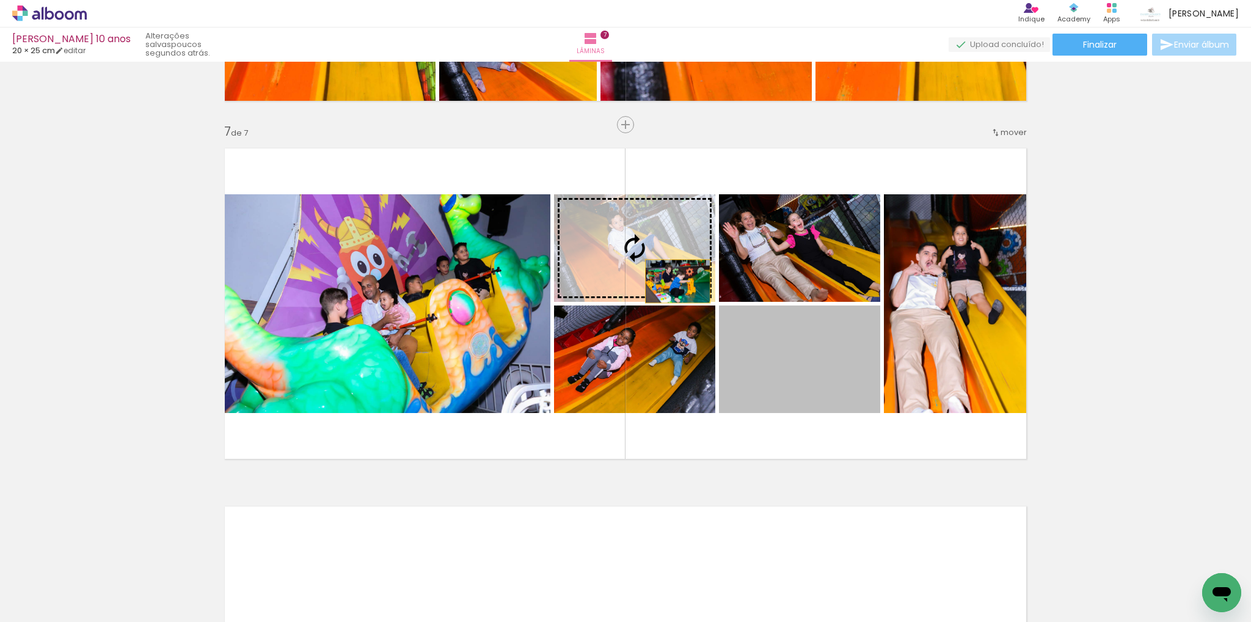
drag, startPoint x: 773, startPoint y: 376, endPoint x: 622, endPoint y: 233, distance: 207.8
click at [0, 0] on slot at bounding box center [0, 0] width 0 height 0
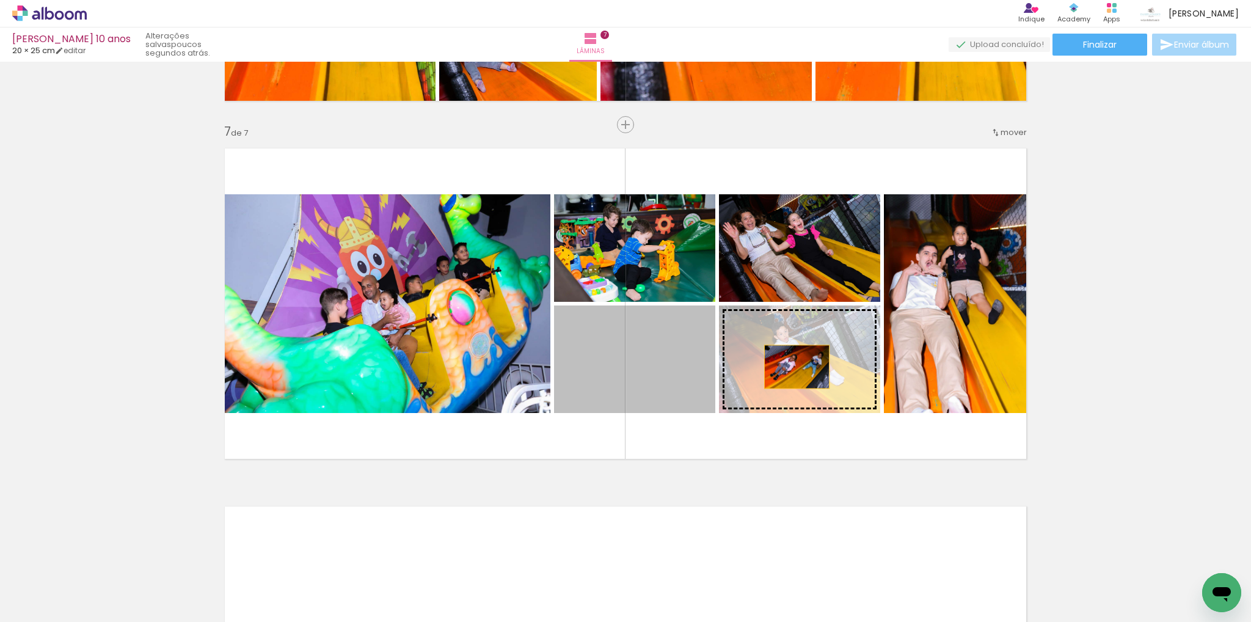
drag, startPoint x: 645, startPoint y: 369, endPoint x: 792, endPoint y: 367, distance: 147.2
click at [0, 0] on slot at bounding box center [0, 0] width 0 height 0
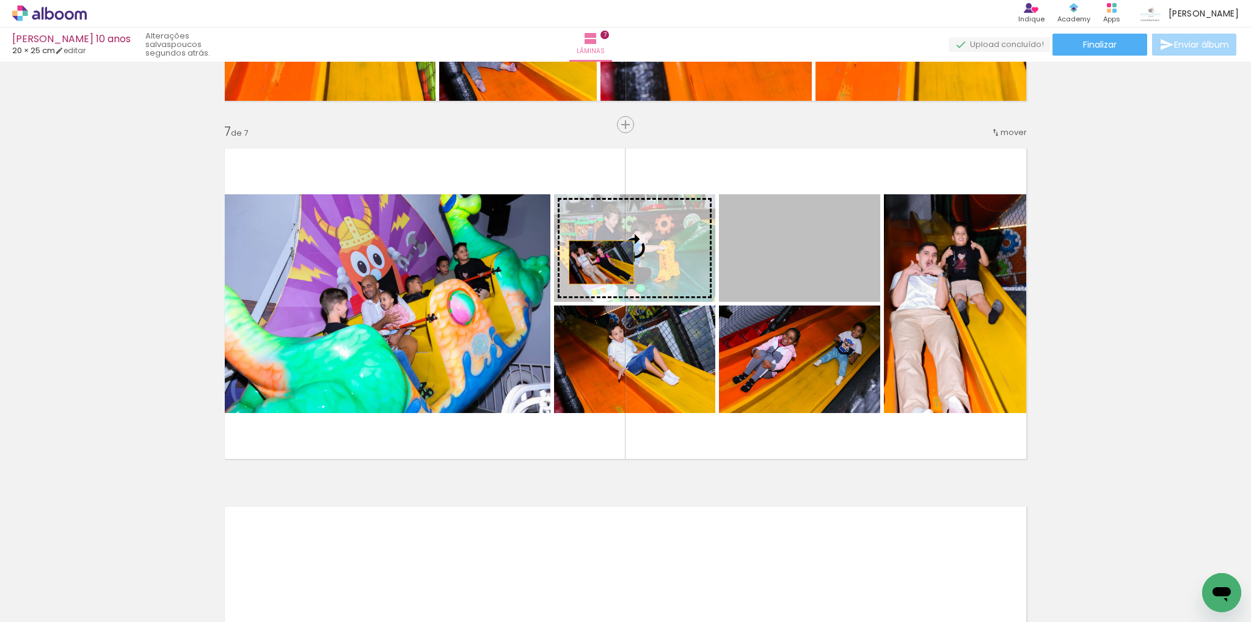
drag, startPoint x: 785, startPoint y: 267, endPoint x: 597, endPoint y: 262, distance: 188.2
click at [0, 0] on slot at bounding box center [0, 0] width 0 height 0
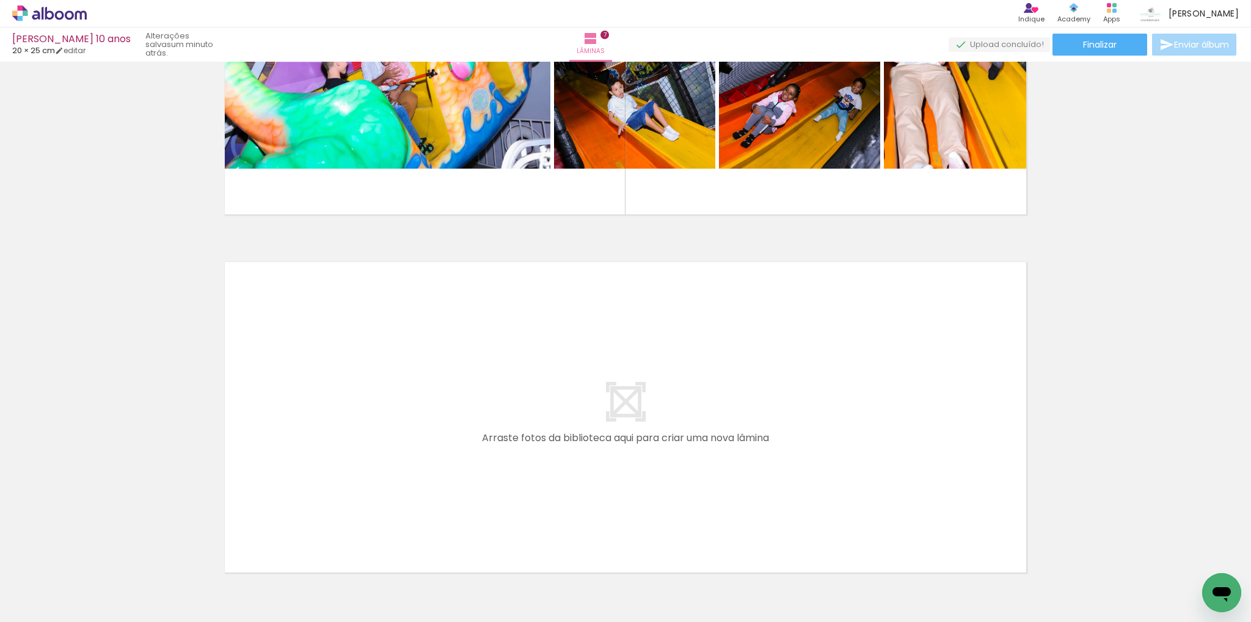
scroll to position [0, 1261]
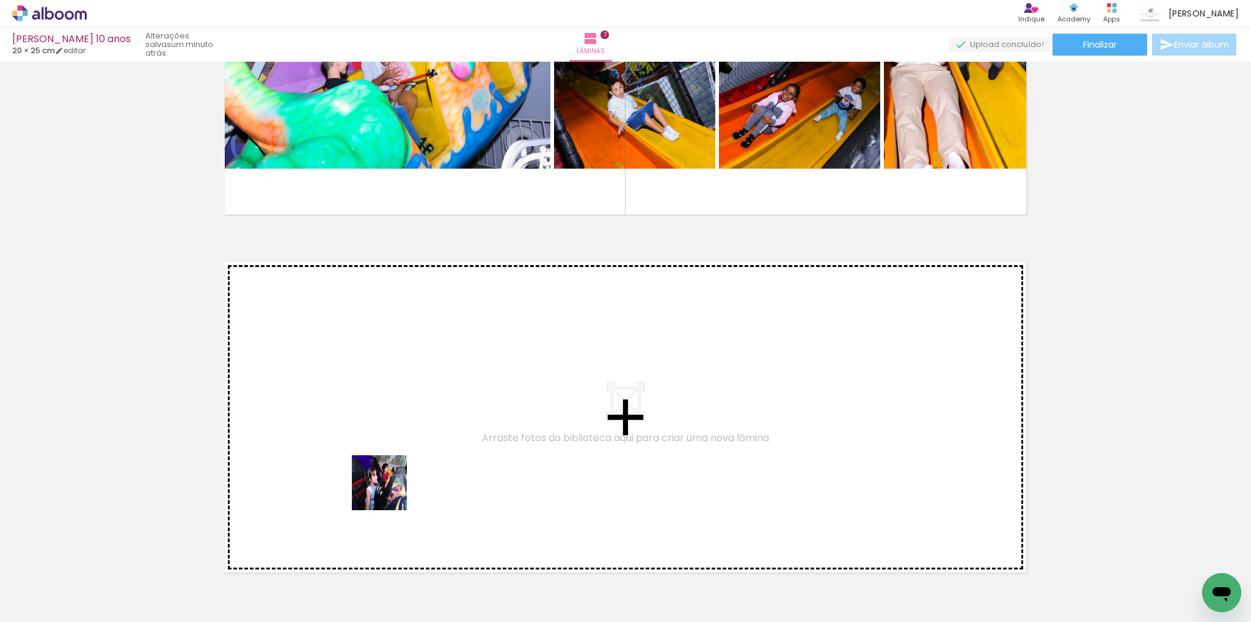
drag, startPoint x: 378, startPoint y: 593, endPoint x: 389, endPoint y: 460, distance: 133.0
click at [389, 460] on quentale-workspace at bounding box center [625, 311] width 1251 height 622
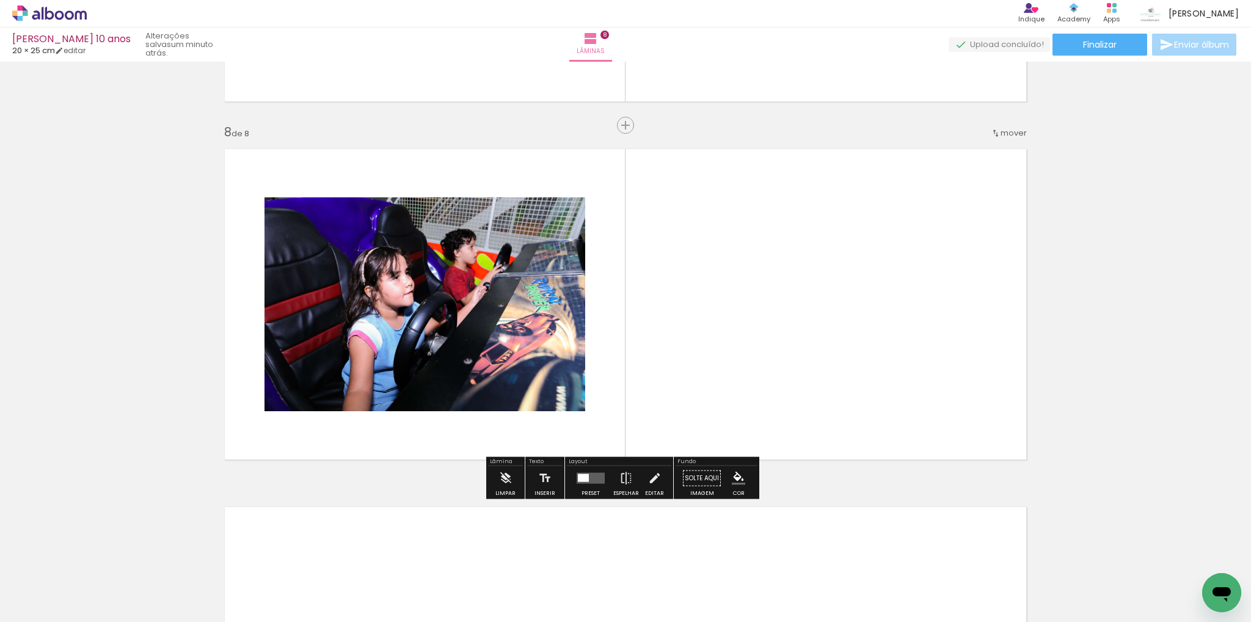
scroll to position [2463, 0]
drag, startPoint x: 775, startPoint y: 582, endPoint x: 750, endPoint y: 555, distance: 36.7
click at [783, 443] on quentale-workspace at bounding box center [625, 311] width 1251 height 622
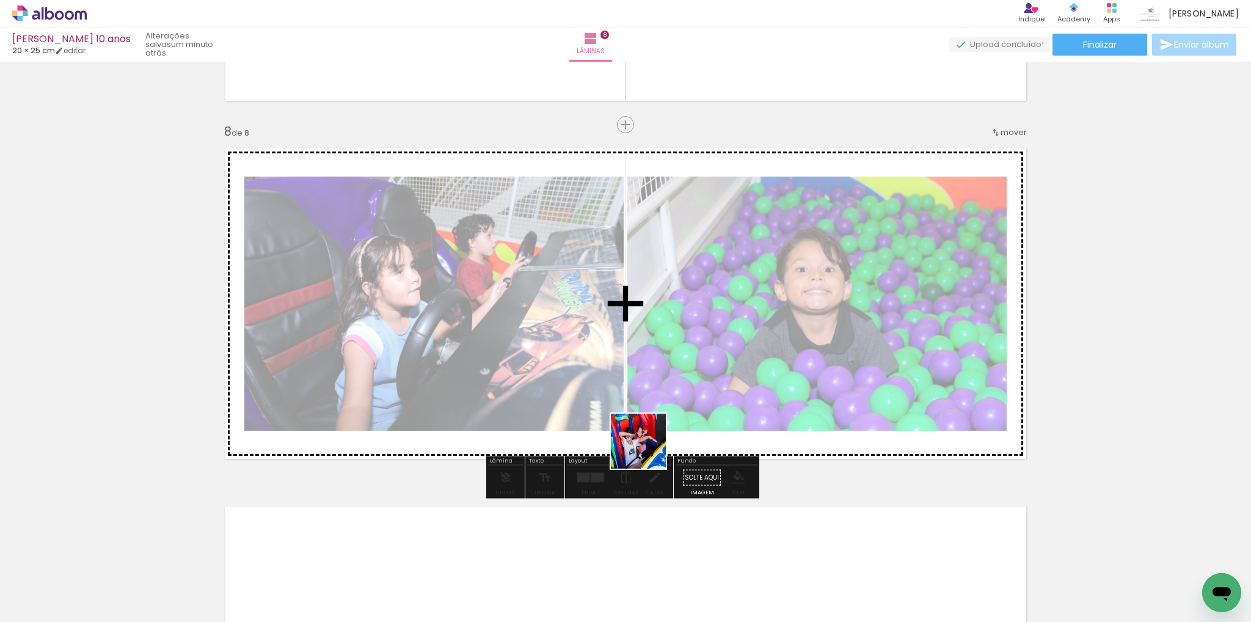
drag, startPoint x: 648, startPoint y: 541, endPoint x: 648, endPoint y: 383, distance: 157.6
click at [648, 380] on quentale-workspace at bounding box center [625, 311] width 1251 height 622
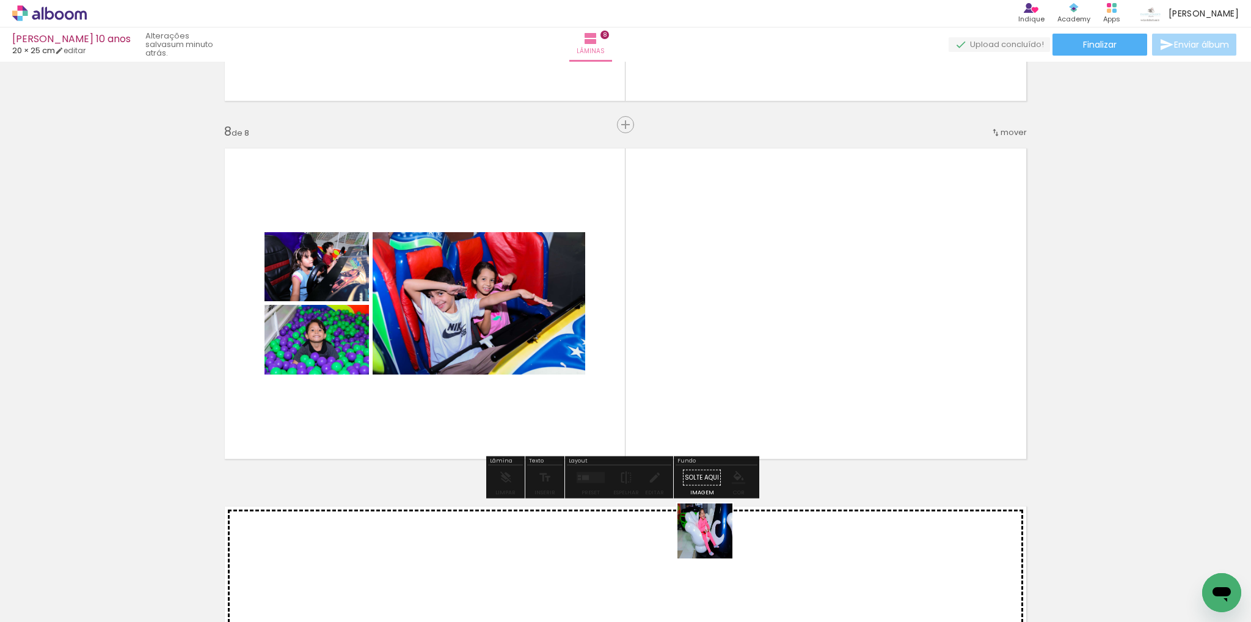
drag, startPoint x: 714, startPoint y: 540, endPoint x: 713, endPoint y: 396, distance: 143.6
click at [714, 429] on quentale-workspace at bounding box center [625, 311] width 1251 height 622
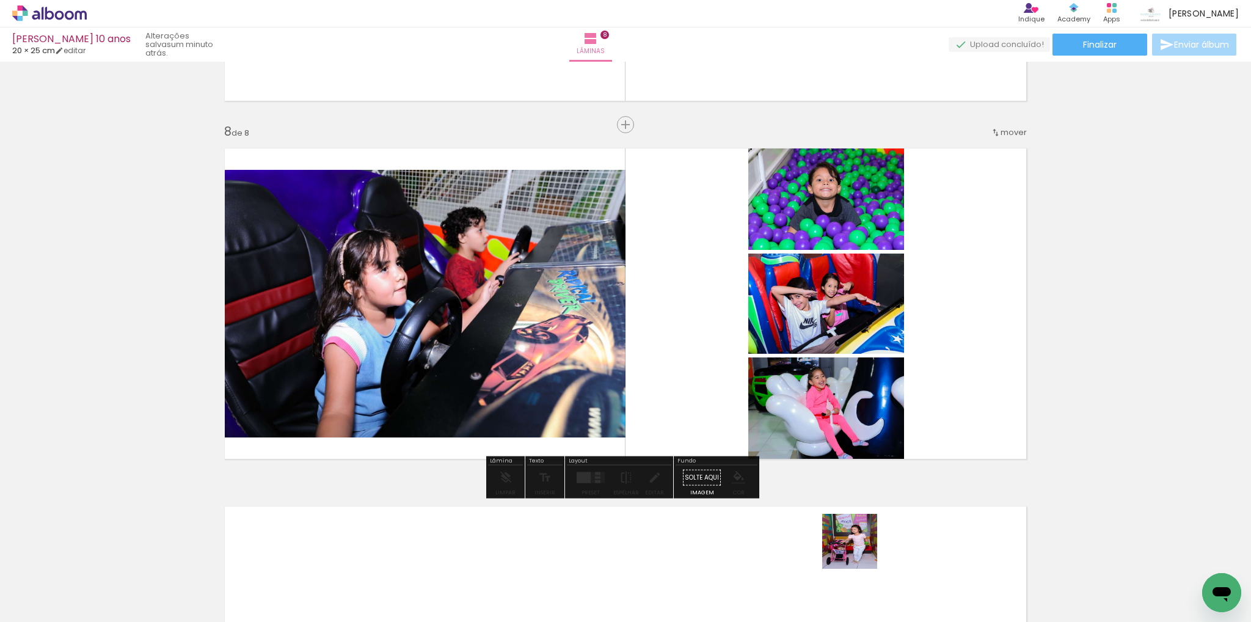
drag, startPoint x: 860, startPoint y: 582, endPoint x: 762, endPoint y: 318, distance: 281.6
click at [767, 335] on quentale-workspace at bounding box center [625, 311] width 1251 height 622
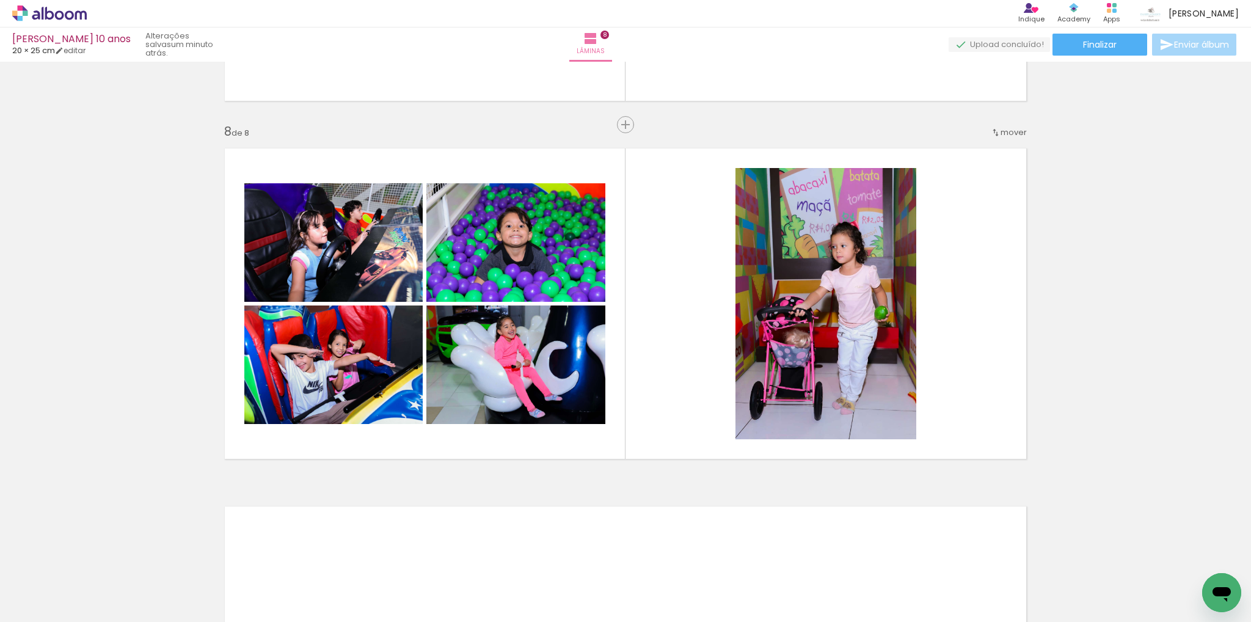
scroll to position [0, 2222]
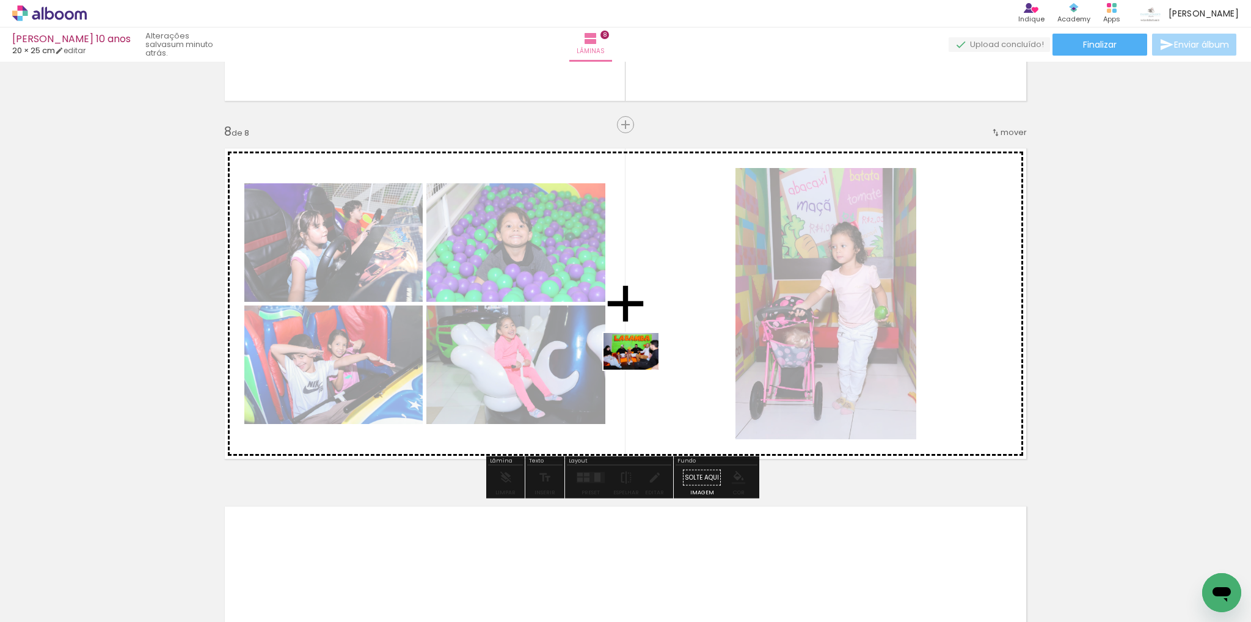
drag, startPoint x: 640, startPoint y: 544, endPoint x: 640, endPoint y: 370, distance: 174.1
click at [640, 370] on quentale-workspace at bounding box center [625, 311] width 1251 height 622
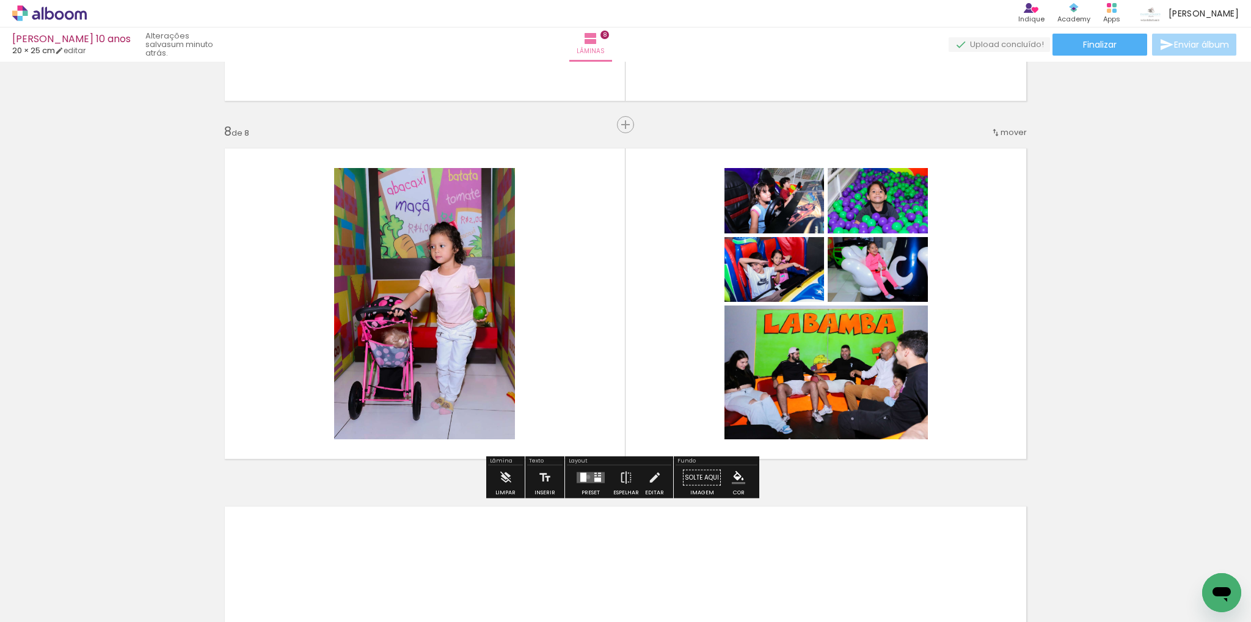
click at [585, 476] on quentale-layouter at bounding box center [591, 477] width 28 height 11
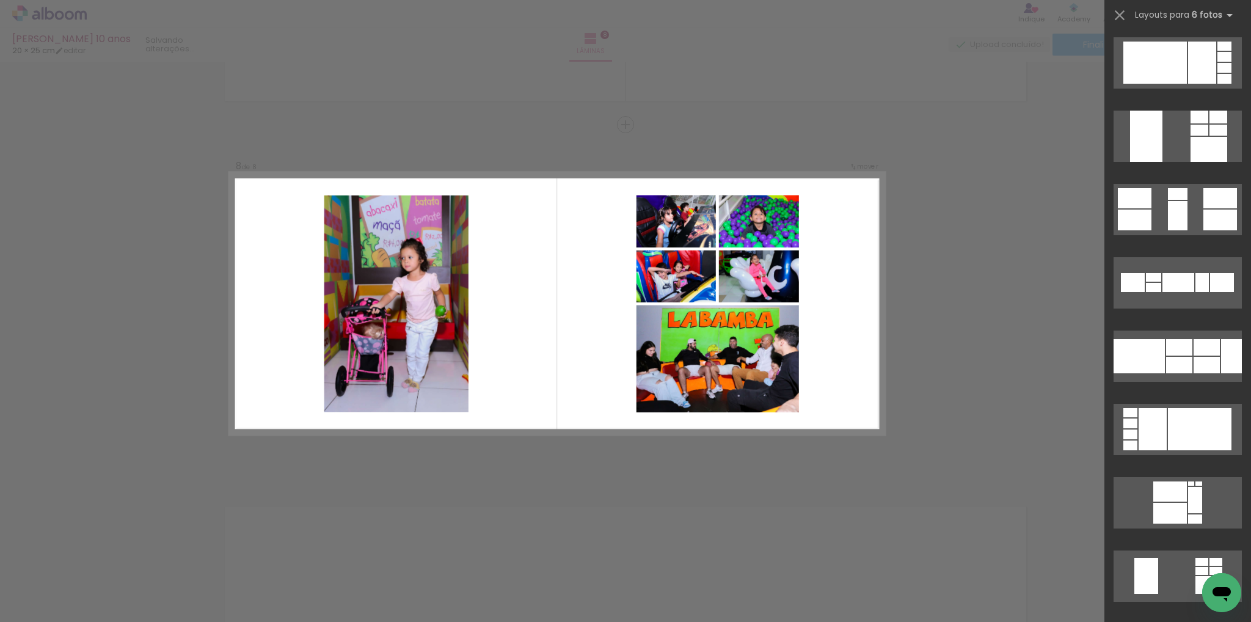
scroll to position [0, 0]
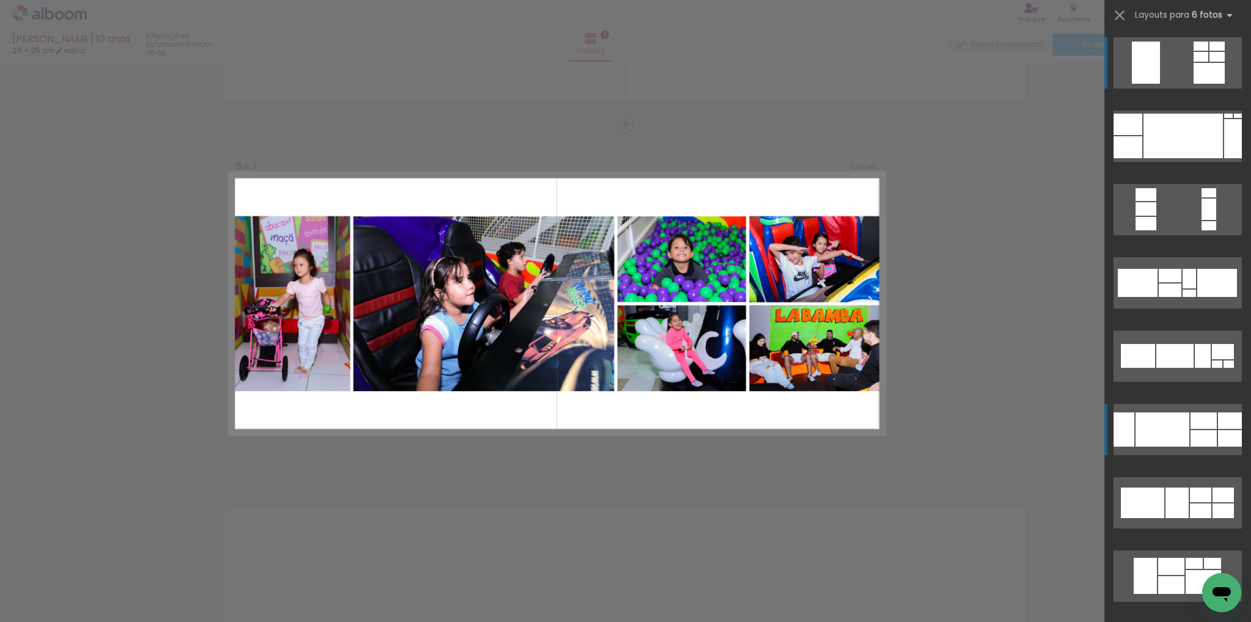
click at [1144, 158] on div at bounding box center [1183, 136] width 79 height 45
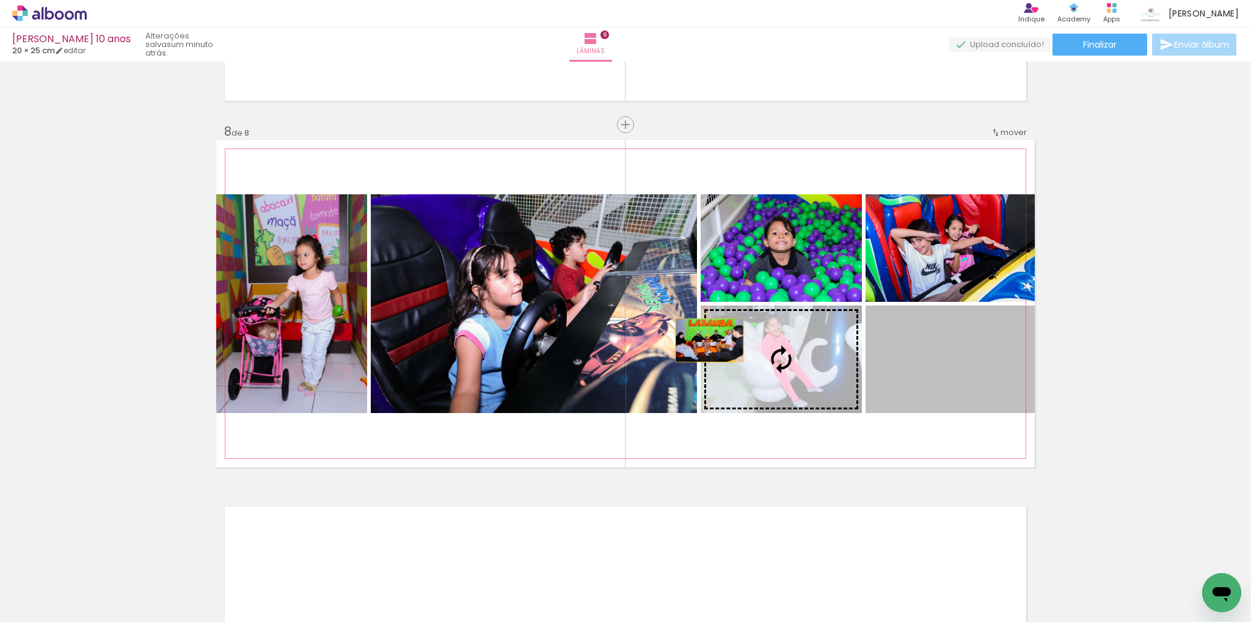
drag, startPoint x: 947, startPoint y: 358, endPoint x: 580, endPoint y: 340, distance: 367.6
click at [0, 0] on slot at bounding box center [0, 0] width 0 height 0
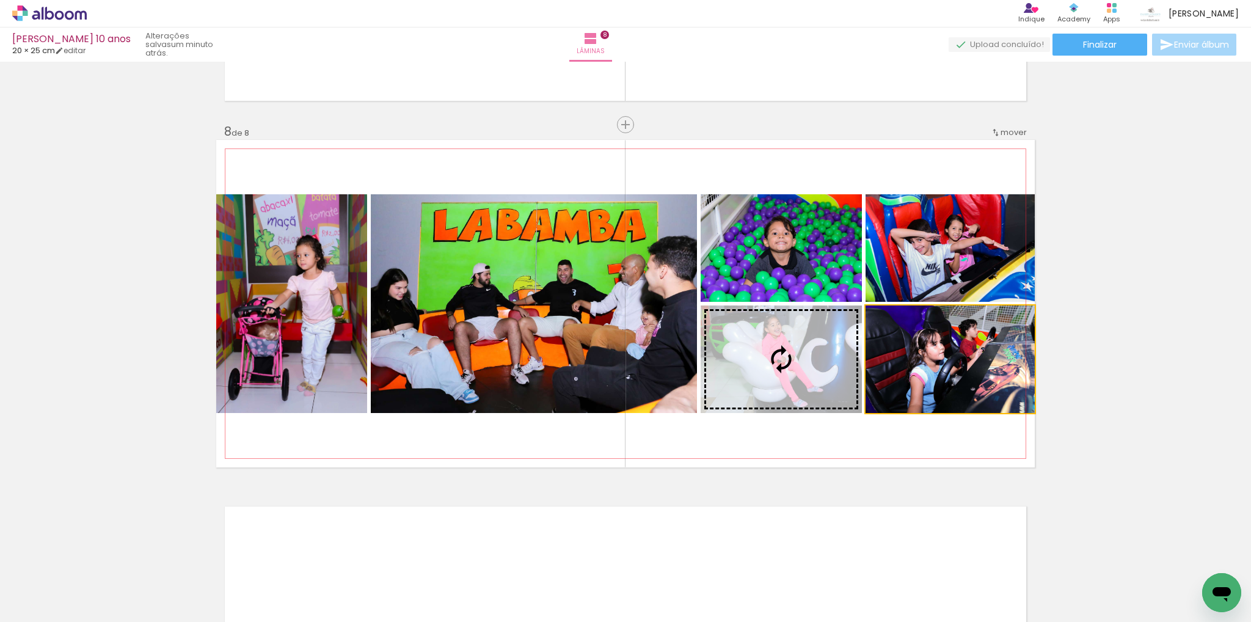
drag, startPoint x: 964, startPoint y: 377, endPoint x: 755, endPoint y: 376, distance: 208.9
click at [0, 0] on slot at bounding box center [0, 0] width 0 height 0
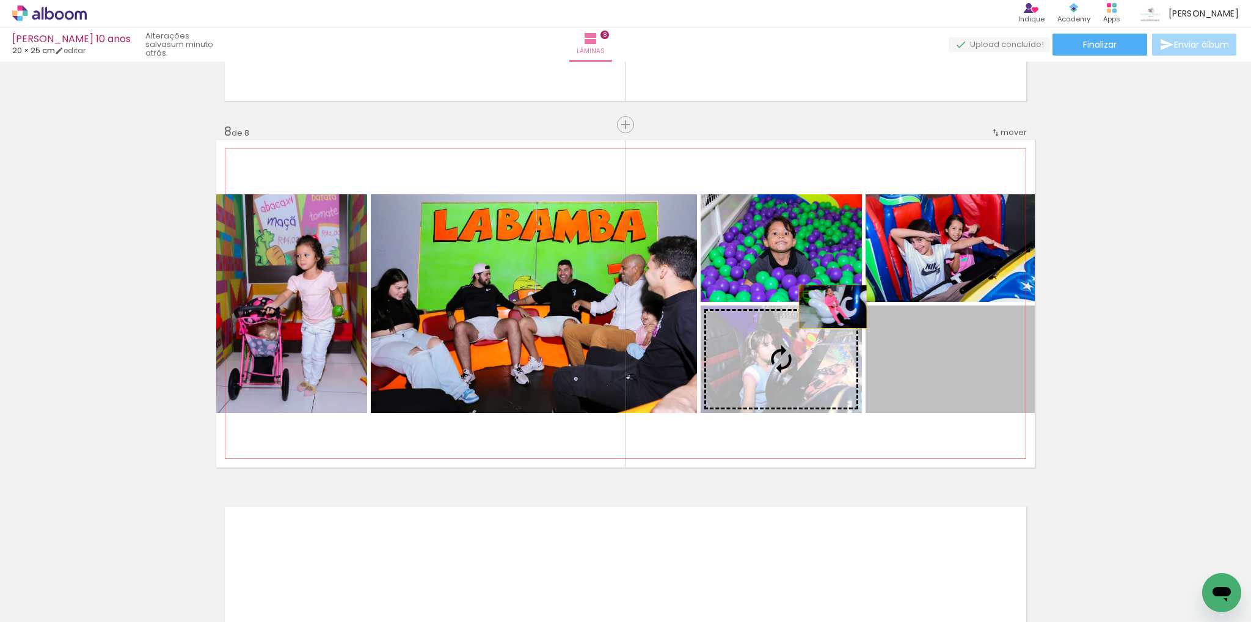
drag, startPoint x: 937, startPoint y: 377, endPoint x: 753, endPoint y: 257, distance: 219.4
click at [0, 0] on slot at bounding box center [0, 0] width 0 height 0
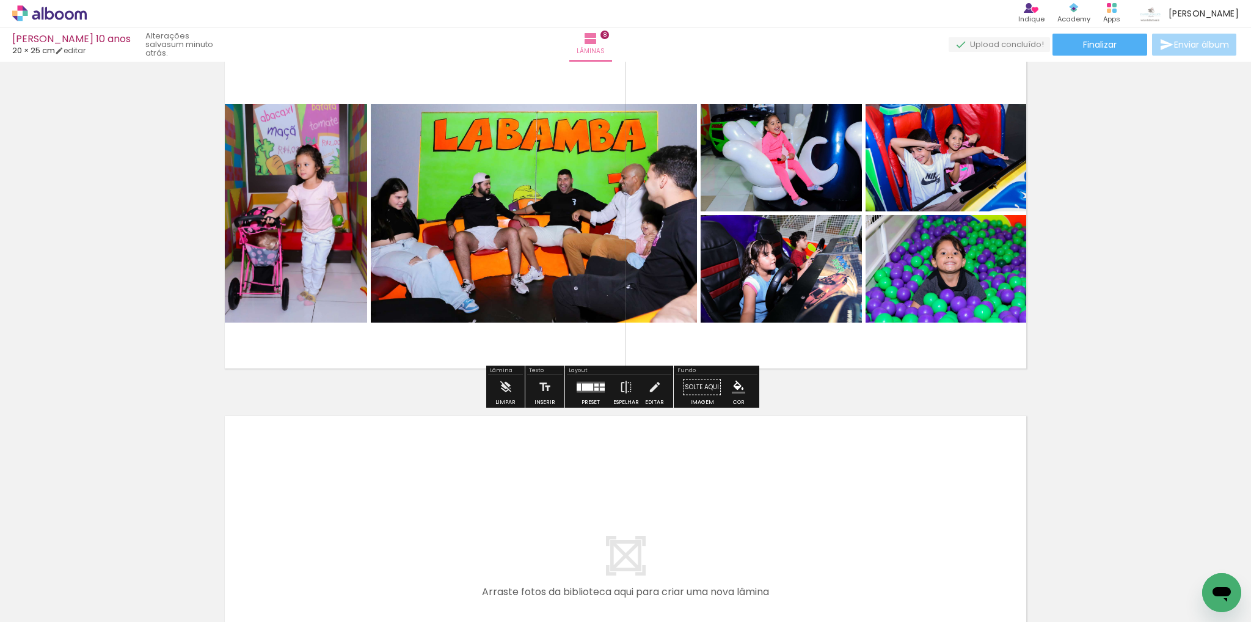
scroll to position [2585, 0]
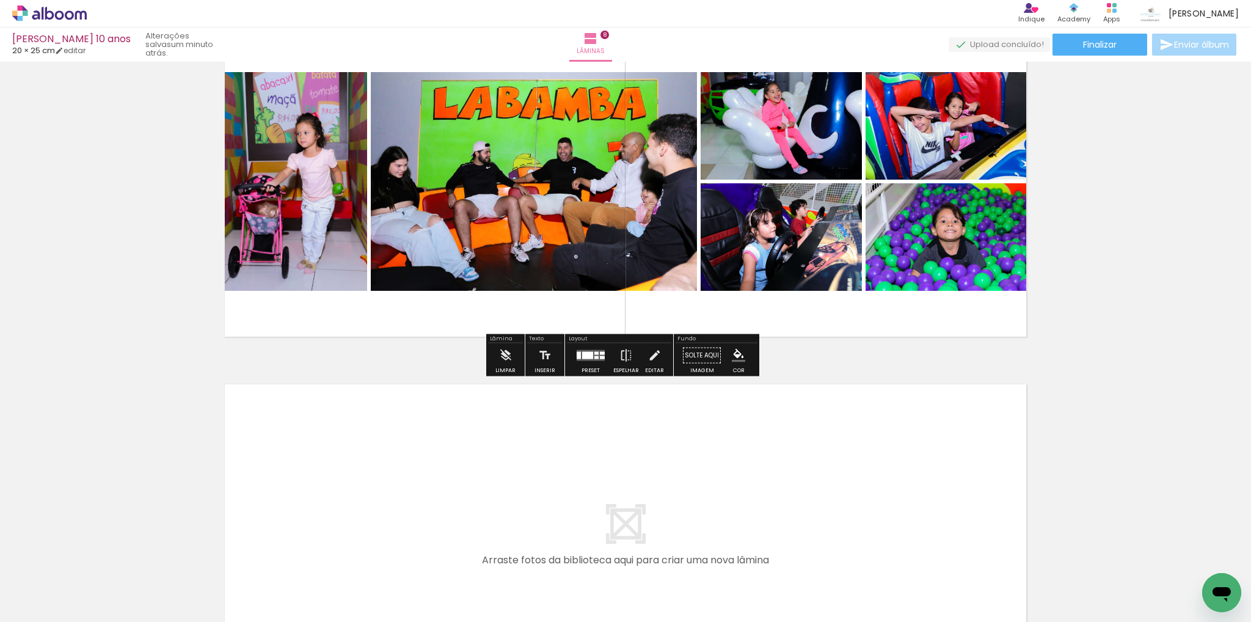
click at [530, 216] on quentale-photo at bounding box center [534, 181] width 326 height 219
click at [651, 353] on iron-icon at bounding box center [654, 355] width 13 height 24
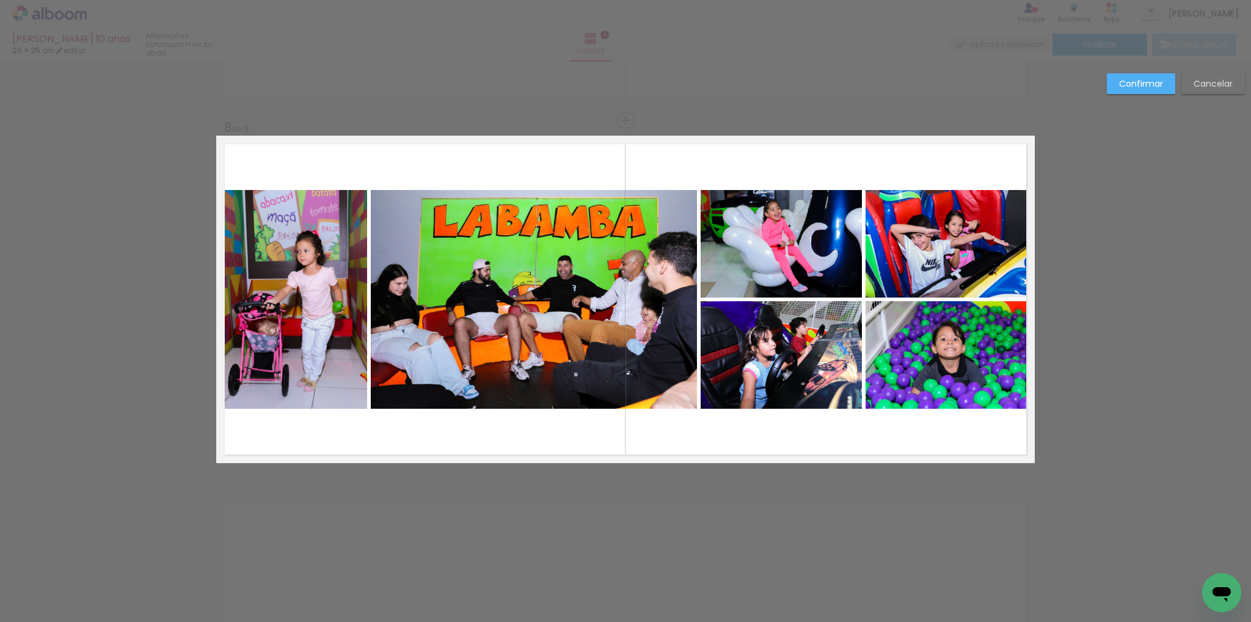
scroll to position [2463, 0]
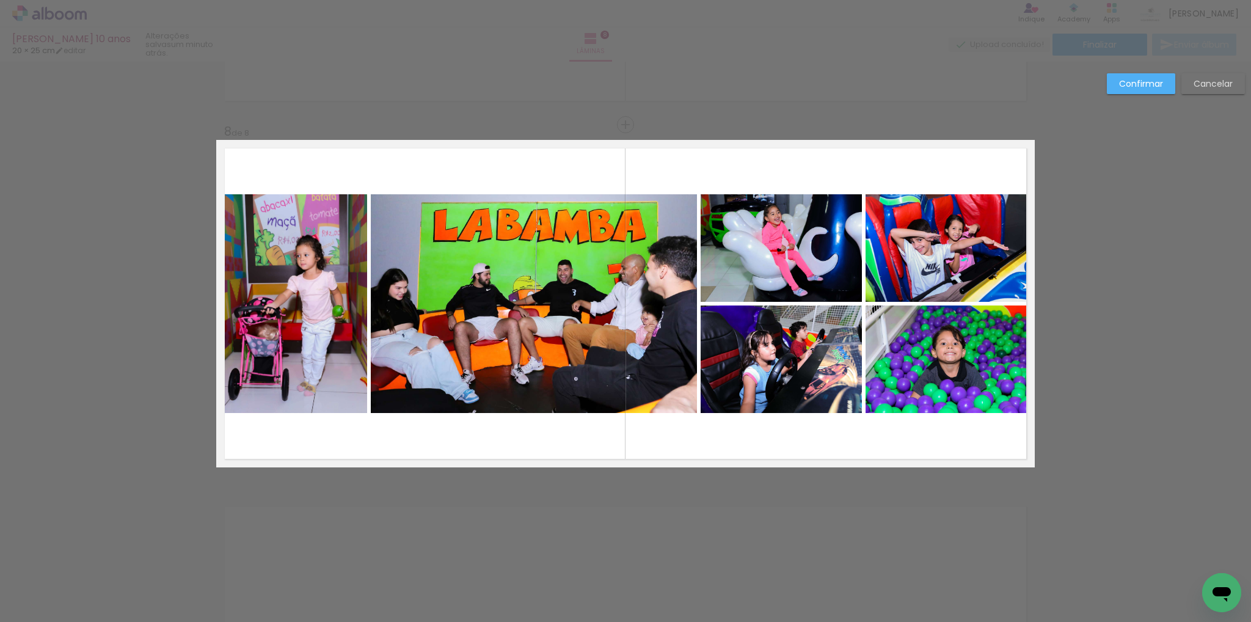
click at [509, 316] on quentale-photo at bounding box center [534, 303] width 326 height 219
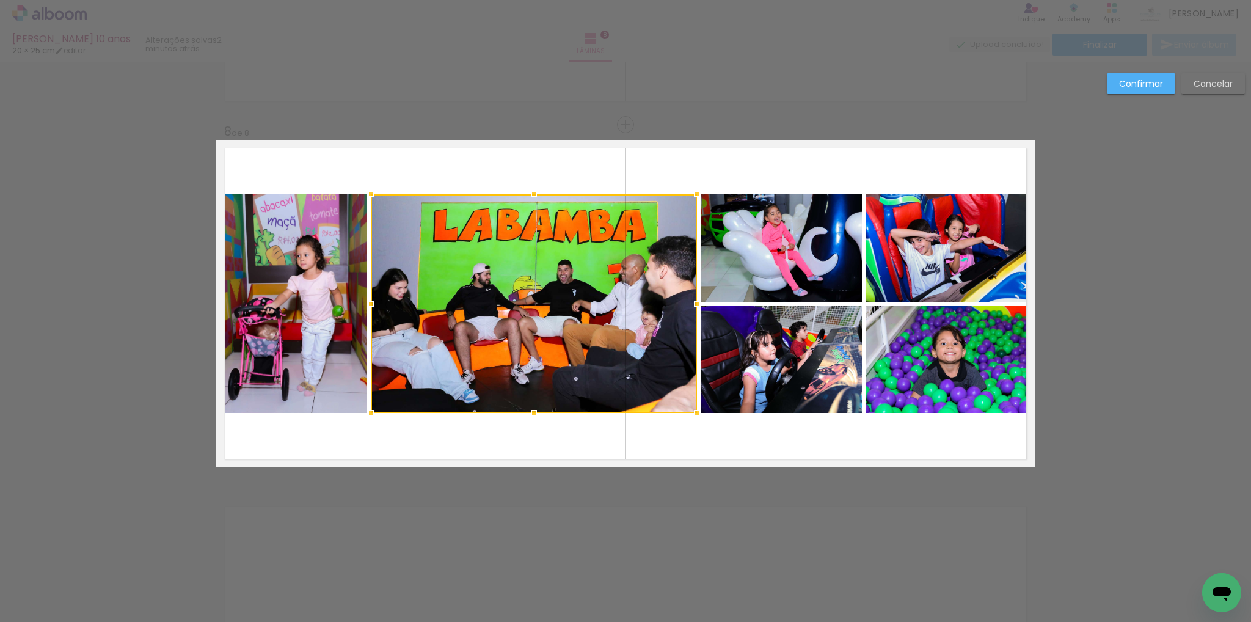
click at [509, 315] on div at bounding box center [534, 303] width 326 height 219
click at [1191, 86] on paper-button "Cancelar" at bounding box center [1213, 83] width 64 height 21
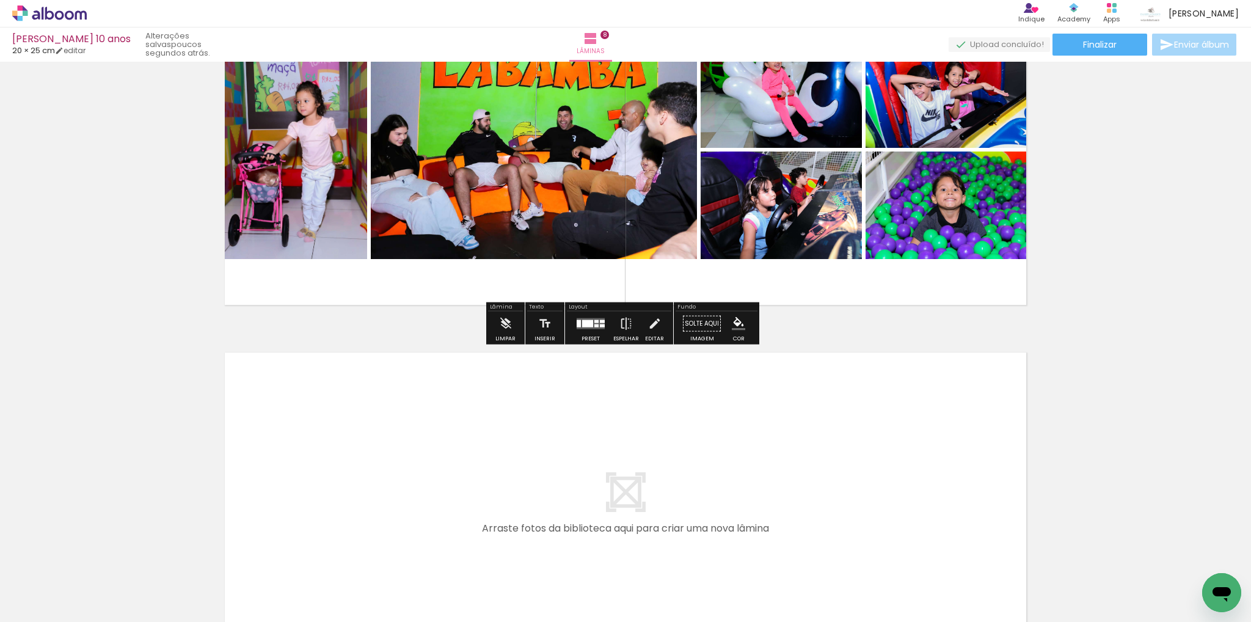
scroll to position [2646, 0]
